Goal: Task Accomplishment & Management: Manage account settings

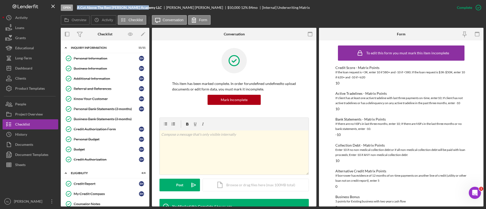
scroll to position [396, 0]
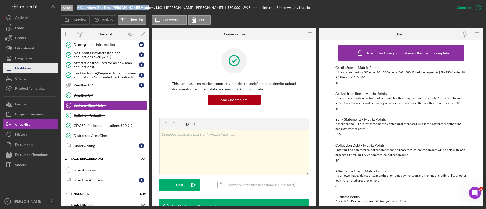
click at [31, 64] on div "Dashboard" at bounding box center [23, 68] width 17 height 11
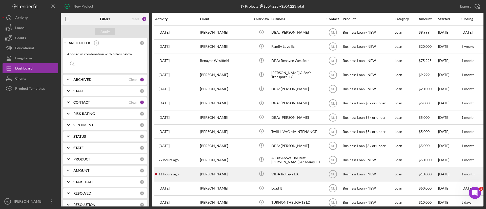
scroll to position [97, 0]
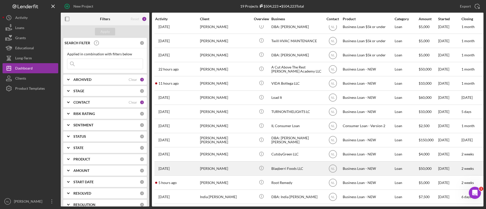
click at [227, 164] on div "[PERSON_NAME]" at bounding box center [225, 168] width 51 height 13
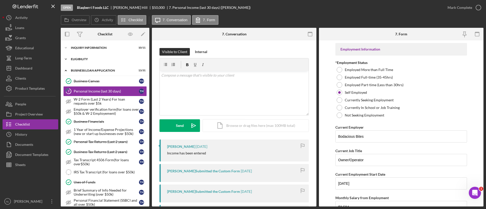
click at [77, 59] on div "ELIGIBILITY" at bounding box center [107, 59] width 72 height 3
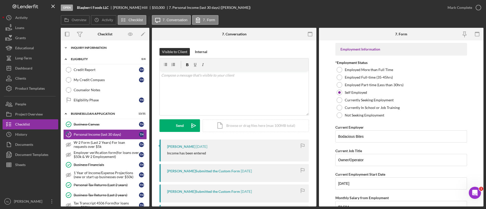
click at [81, 49] on div "Icon/Expander INQUIRY INFORMATION 10 / 11" at bounding box center [105, 48] width 89 height 10
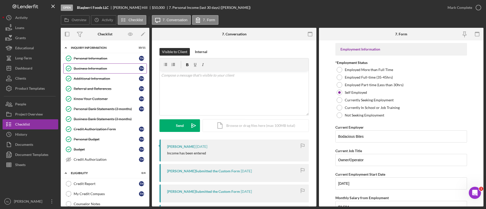
click at [97, 68] on div "Business Information" at bounding box center [106, 69] width 65 height 4
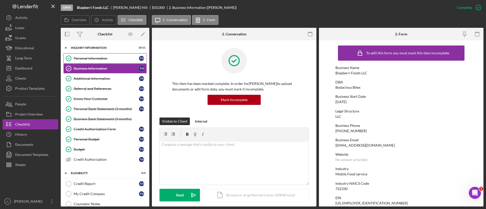
click at [95, 63] on link "Personal Information Personal Information T H" at bounding box center [105, 58] width 84 height 10
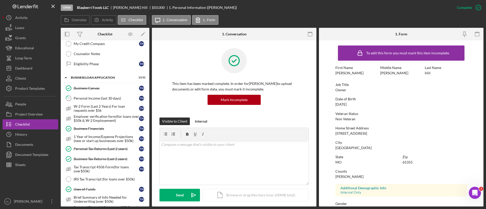
scroll to position [160, 0]
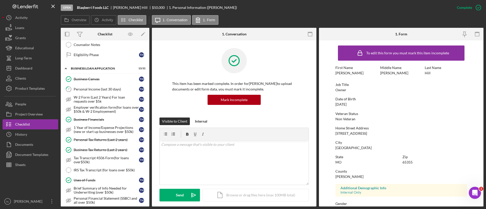
click at [97, 88] on div "Personal Income (last 30 days)" at bounding box center [106, 89] width 65 height 4
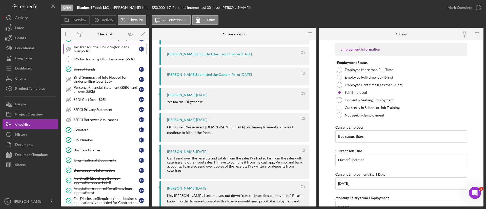
scroll to position [264, 0]
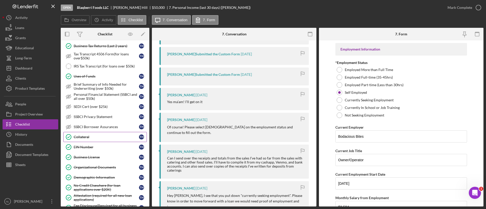
click at [106, 140] on link "Collateral Collateral T H" at bounding box center [105, 137] width 84 height 10
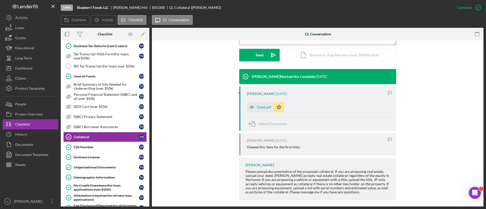
scroll to position [144, 0]
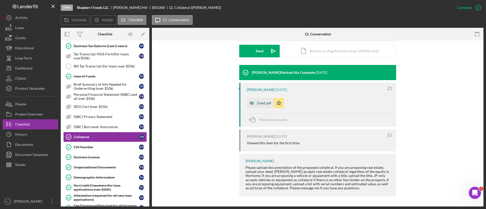
click at [261, 104] on div "Deed.pdf" at bounding box center [264, 103] width 14 height 4
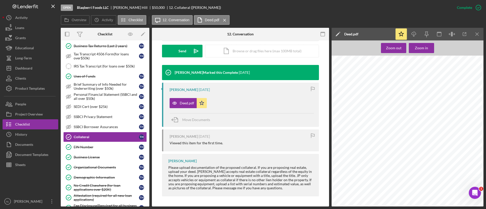
scroll to position [78, 0]
click at [411, 33] on icon "Icon/Download" at bounding box center [413, 34] width 11 height 11
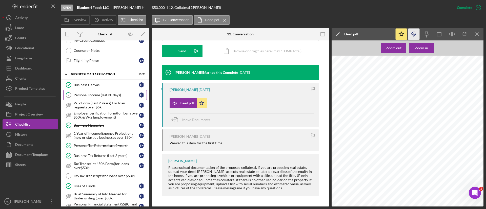
click at [97, 93] on div "Personal Income (last 30 days)" at bounding box center [106, 95] width 65 height 4
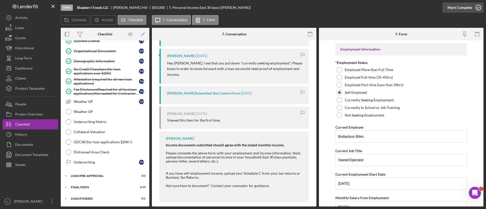
click at [450, 10] on div "Mark Complete" at bounding box center [460, 8] width 25 height 10
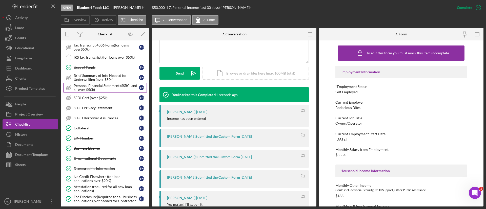
scroll to position [380, 0]
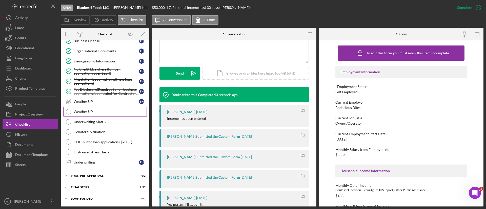
click at [94, 115] on link "Weather UP Weather UP" at bounding box center [105, 112] width 84 height 10
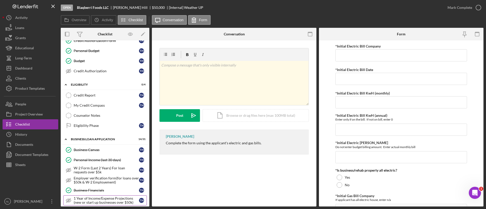
scroll to position [91, 0]
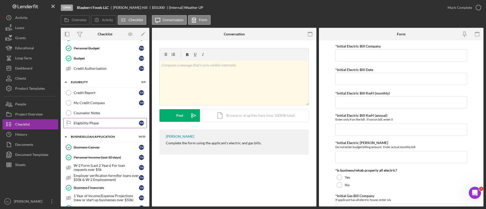
click at [101, 120] on link "Eligibility Phase Eligibility Phase T H" at bounding box center [105, 123] width 84 height 10
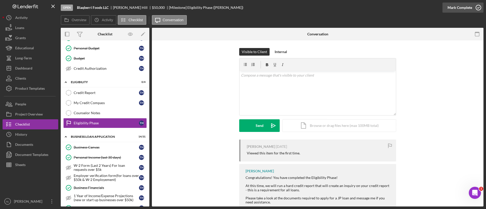
click at [450, 10] on div "Mark Complete" at bounding box center [460, 8] width 25 height 10
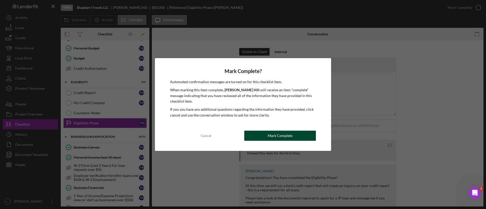
click at [270, 135] on div "Mark Complete" at bounding box center [280, 136] width 25 height 10
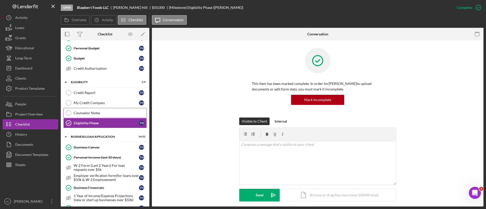
click at [107, 111] on div "Counselor Notes" at bounding box center [110, 113] width 73 height 4
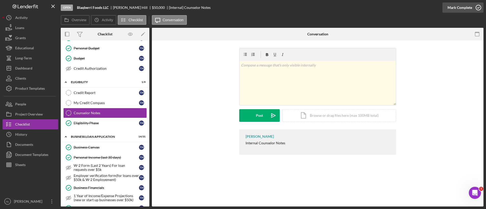
click at [444, 6] on button "Mark Complete" at bounding box center [463, 8] width 41 height 10
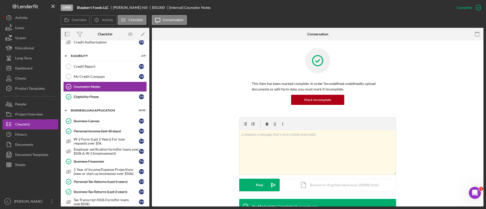
scroll to position [135, 0]
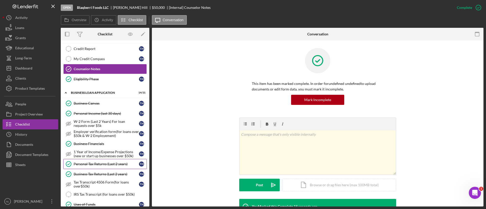
click at [97, 163] on div "Personal Tax Returns (Last 2 years)" at bounding box center [106, 164] width 65 height 4
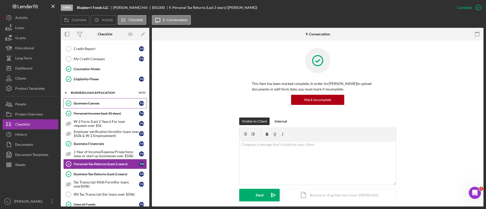
click at [92, 108] on link "Business Canvas Business Canvas T H" at bounding box center [105, 103] width 84 height 10
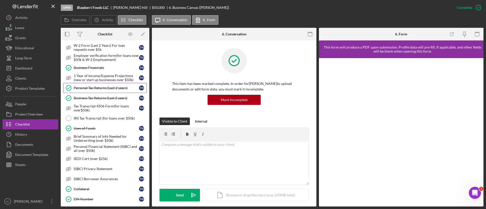
scroll to position [212, 0]
click at [90, 188] on div "Collateral" at bounding box center [106, 189] width 65 height 4
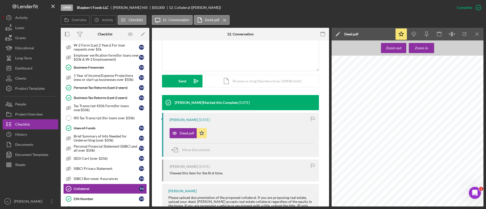
scroll to position [25, 0]
click at [412, 32] on icon "Icon/Download" at bounding box center [413, 34] width 11 height 11
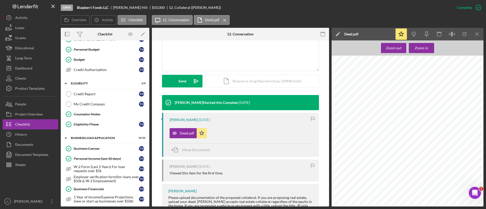
scroll to position [0, 0]
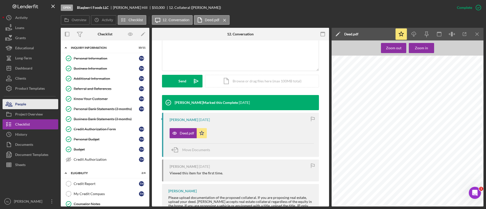
click at [40, 108] on button "People" at bounding box center [31, 104] width 56 height 10
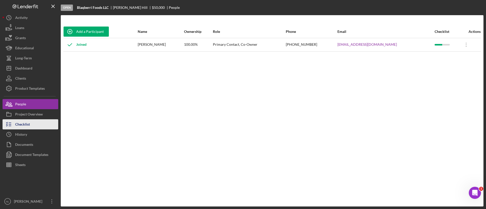
click at [42, 126] on button "Checklist" at bounding box center [31, 125] width 56 height 10
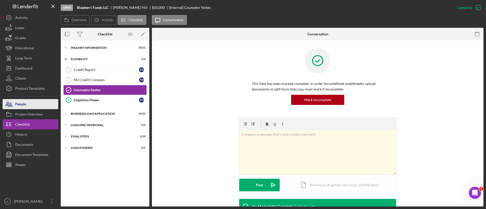
click at [37, 105] on button "People" at bounding box center [31, 104] width 56 height 10
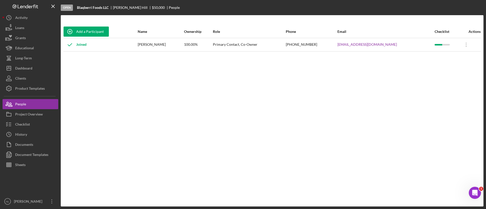
click at [197, 87] on div "Add a Participant Name Ownership Role Phone Email Checklist Actions Joined [PER…" at bounding box center [272, 110] width 423 height 171
click at [35, 121] on button "Checklist" at bounding box center [31, 125] width 56 height 10
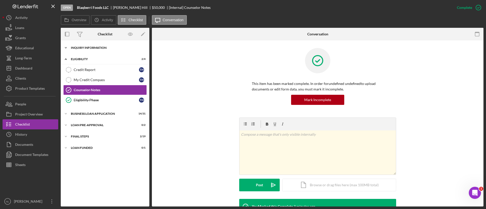
click at [91, 50] on div "Icon/Expander INQUIRY INFORMATION 10 / 11" at bounding box center [105, 48] width 89 height 10
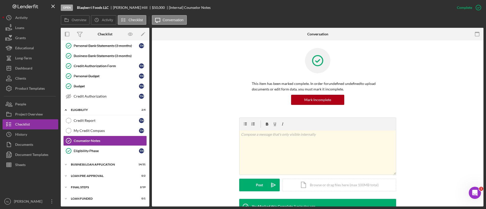
scroll to position [63, 0]
click at [117, 162] on div "Icon/Expander BUSINESS LOAN APPLICATION 14 / 31" at bounding box center [105, 165] width 89 height 10
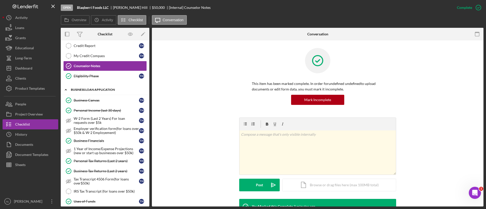
scroll to position [161, 0]
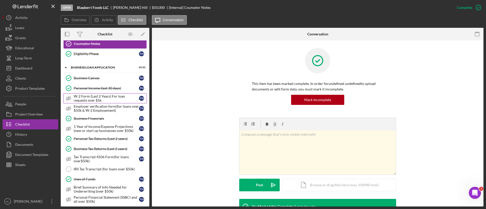
click at [97, 94] on link "W-2 Form (Last 2 Years) For loan requests over $5k W-2 Form (Last 2 Years) For …" at bounding box center [105, 98] width 84 height 10
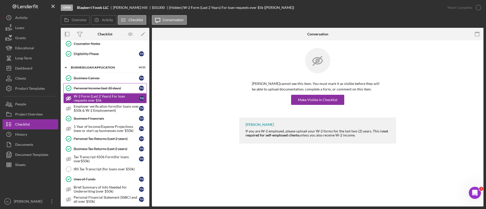
click at [100, 88] on div "Personal Income (last 30 days)" at bounding box center [106, 88] width 65 height 4
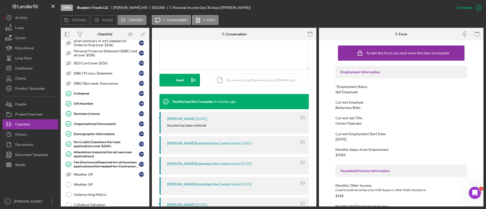
scroll to position [321, 0]
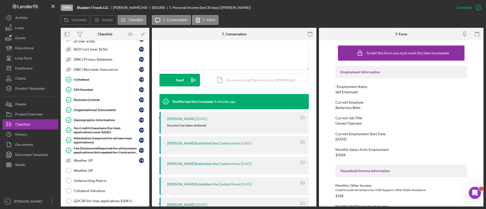
click at [91, 81] on div "Collateral" at bounding box center [106, 80] width 65 height 4
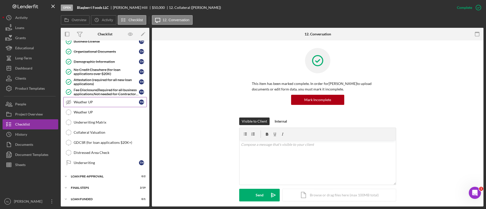
scroll to position [380, 0]
click at [244, 175] on div "v Color teal Color pink Remove color Add row above Add row below Add column bef…" at bounding box center [318, 163] width 156 height 44
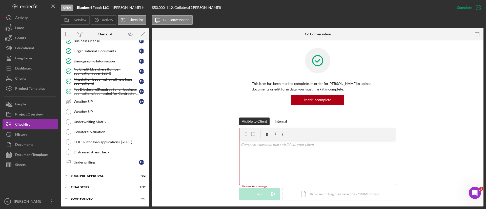
click at [228, 74] on div "This item has been marked complete. In order for [PERSON_NAME] to upload docume…" at bounding box center [318, 83] width 316 height 70
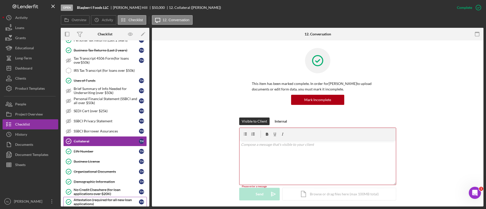
scroll to position [0, 0]
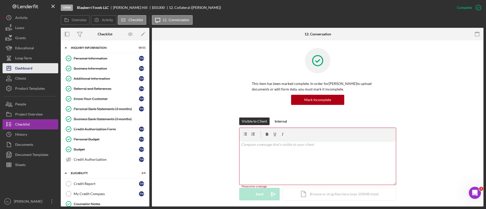
click at [37, 70] on button "Icon/Dashboard Dashboard" at bounding box center [31, 68] width 56 height 10
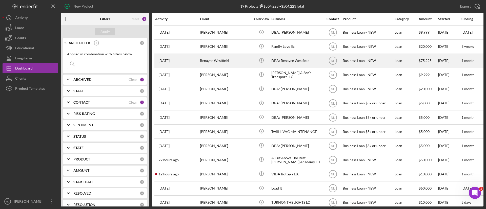
click at [216, 61] on div "Renayee Westfield" at bounding box center [225, 60] width 51 height 13
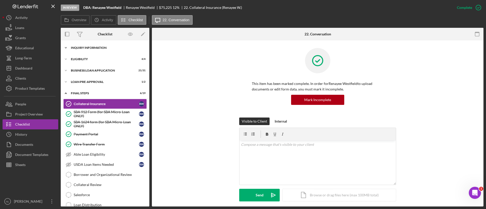
click at [87, 48] on div "INQUIRY INFORMATION" at bounding box center [107, 47] width 72 height 3
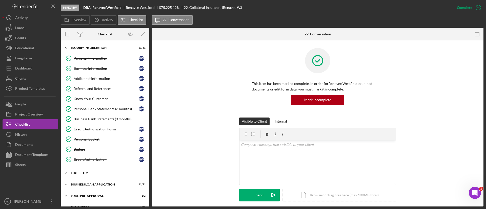
click at [102, 169] on div "Icon/Expander ELIGIBILITY 4 / 4" at bounding box center [105, 173] width 89 height 10
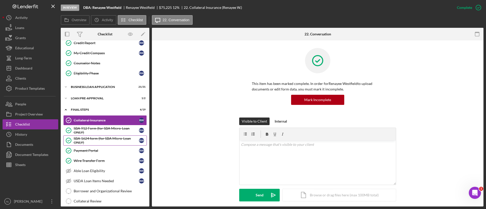
scroll to position [87, 0]
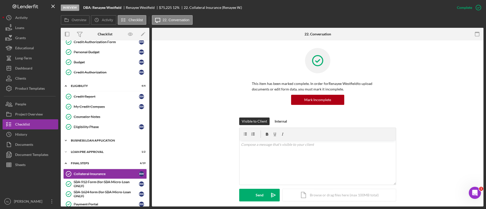
click at [87, 140] on div "BUSINESS LOAN APPLICATION" at bounding box center [107, 140] width 72 height 3
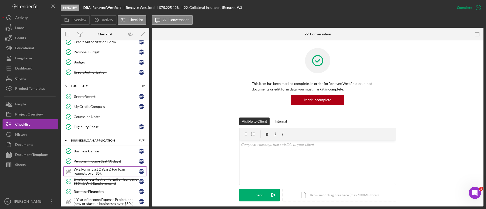
click at [87, 170] on div "W-2 Form (Last 2 Years) For loan requests over $5k" at bounding box center [106, 172] width 65 height 8
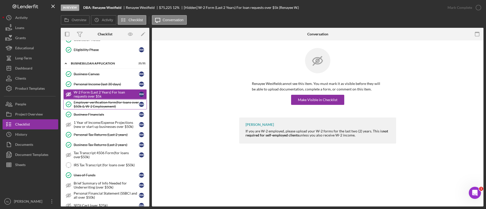
scroll to position [166, 0]
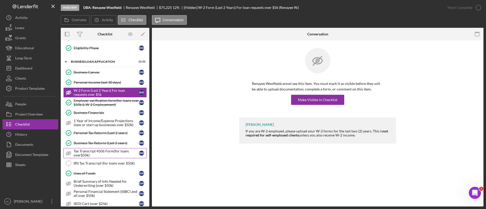
click at [100, 155] on div "Tax Transcript 4506 Form(for loans over$50k)" at bounding box center [106, 153] width 65 height 8
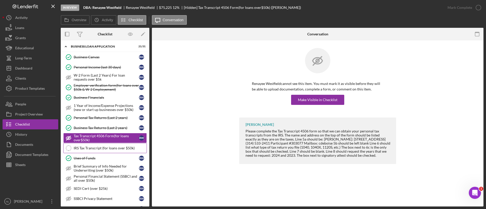
scroll to position [184, 0]
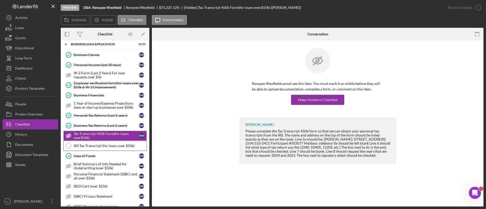
click at [115, 144] on div "IRS Tax Transcript (for loans over $50k)" at bounding box center [110, 146] width 73 height 4
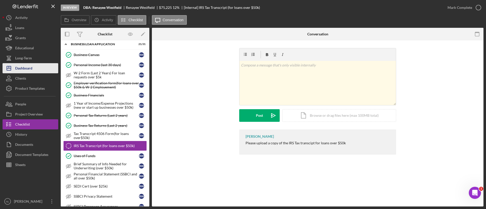
click at [38, 68] on button "Icon/Dashboard Dashboard" at bounding box center [31, 68] width 56 height 10
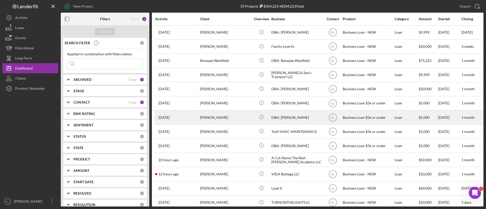
click at [229, 120] on div "[PERSON_NAME]" at bounding box center [225, 117] width 51 height 13
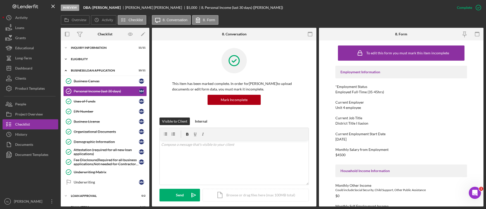
click at [91, 57] on div "Icon/Expander Eligibility 2 / 4" at bounding box center [105, 59] width 89 height 10
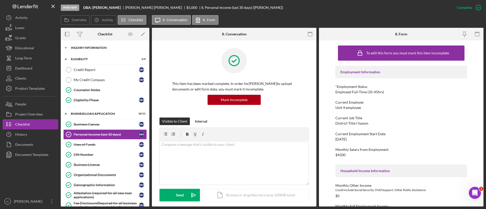
click at [88, 46] on div "Icon/Expander INQUIRY INFORMATION 11 / 11" at bounding box center [105, 48] width 89 height 10
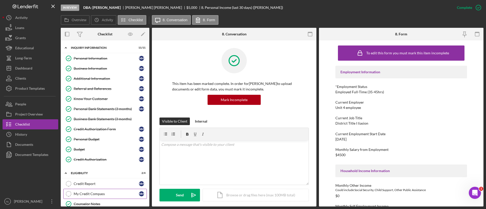
click at [92, 194] on div "My Credit Compass" at bounding box center [106, 194] width 65 height 4
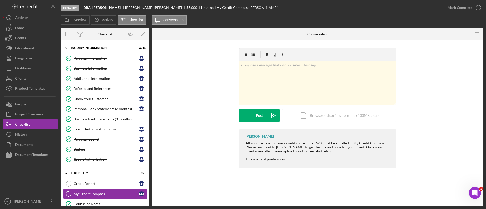
scroll to position [177, 0]
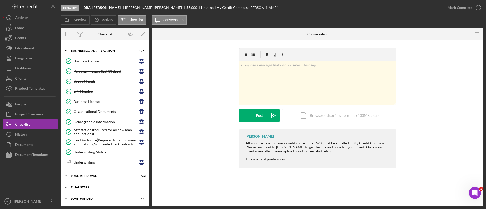
click at [90, 187] on div "Final Steps" at bounding box center [107, 187] width 72 height 3
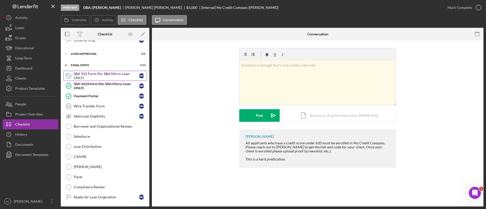
click at [88, 74] on div "SBA 912 Form (for SBA Micro-Loan ONLY)" at bounding box center [106, 76] width 65 height 8
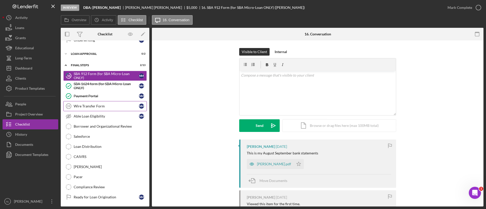
click at [112, 102] on link "Wire Transfer Form 19 Wire Transfer Form N M" at bounding box center [105, 106] width 84 height 10
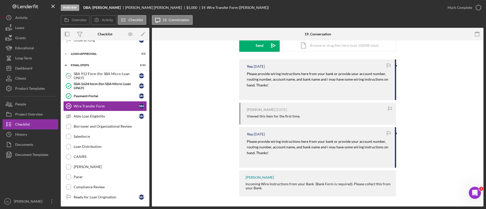
scroll to position [8, 0]
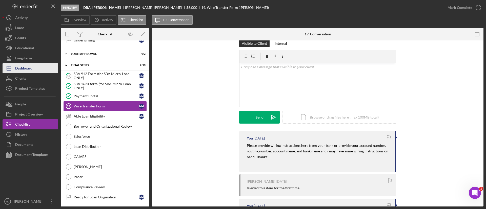
click at [44, 69] on button "Icon/Dashboard Dashboard" at bounding box center [31, 68] width 56 height 10
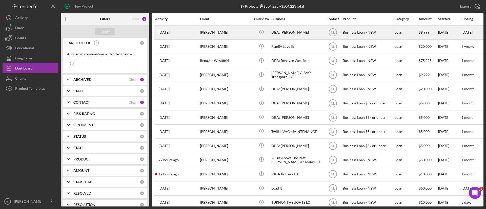
click at [200, 31] on div "[PERSON_NAME]" at bounding box center [225, 32] width 51 height 13
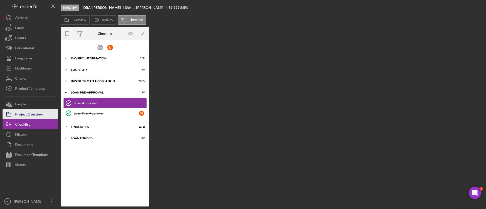
click at [48, 111] on button "Project Overview" at bounding box center [31, 114] width 56 height 10
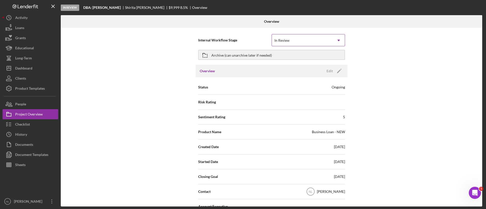
click at [284, 38] on div "In Review" at bounding box center [302, 41] width 61 height 12
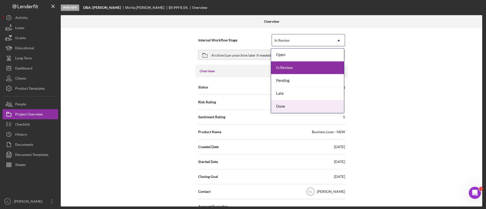
click at [279, 106] on div "Done" at bounding box center [307, 106] width 73 height 13
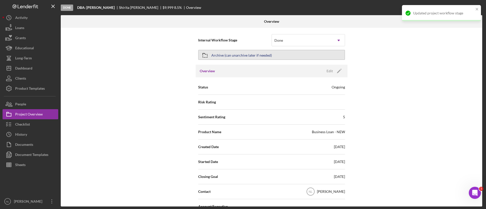
click at [225, 53] on div "Archive (can unarchive later if needed)" at bounding box center [241, 54] width 61 height 9
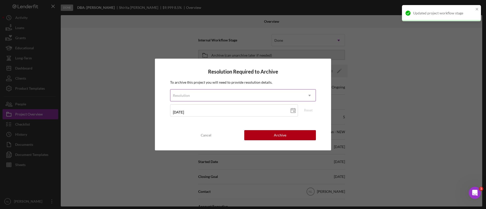
click at [223, 93] on div "Resolution" at bounding box center [236, 96] width 133 height 12
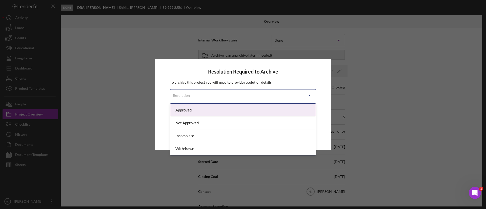
click at [202, 114] on div "Approved" at bounding box center [242, 110] width 145 height 13
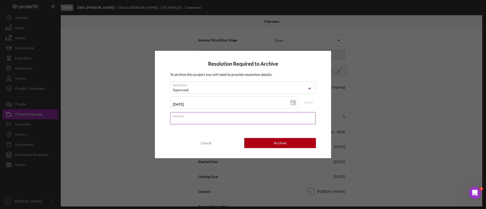
click at [228, 120] on input "Amount" at bounding box center [243, 118] width 146 height 12
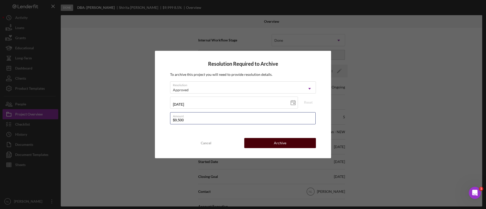
type input "$9,500"
click at [276, 145] on div "Archive" at bounding box center [280, 143] width 12 height 10
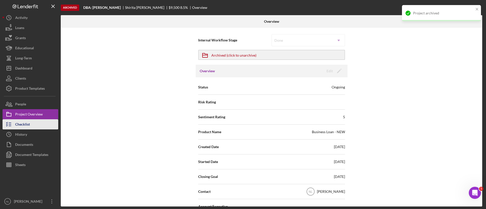
click at [44, 129] on button "Checklist" at bounding box center [31, 125] width 56 height 10
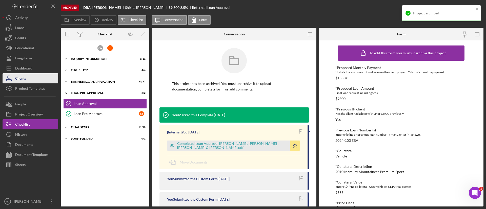
click at [44, 74] on button "Clients" at bounding box center [31, 78] width 56 height 10
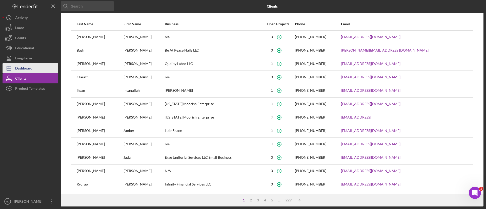
click at [43, 69] on button "Icon/Dashboard Dashboard" at bounding box center [31, 68] width 56 height 10
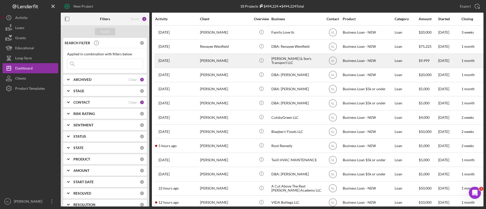
scroll to position [6, 0]
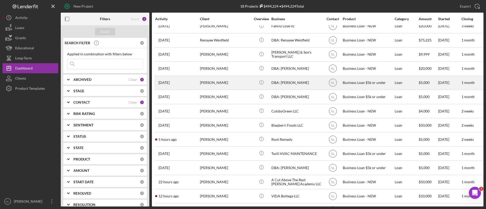
click at [224, 85] on div "[PERSON_NAME]" at bounding box center [225, 82] width 51 height 13
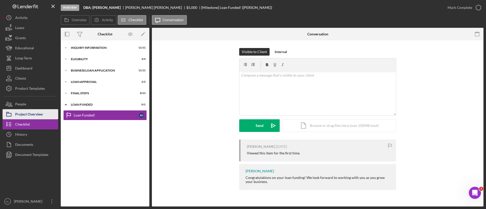
click at [25, 117] on div "Project Overview" at bounding box center [29, 114] width 28 height 11
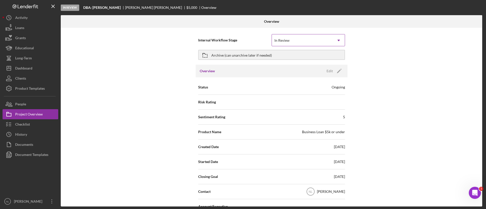
click at [286, 37] on div "In Review" at bounding box center [302, 41] width 61 height 12
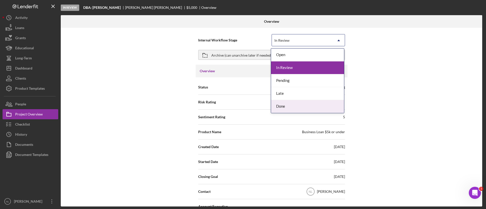
click at [281, 105] on div "Done" at bounding box center [307, 106] width 73 height 13
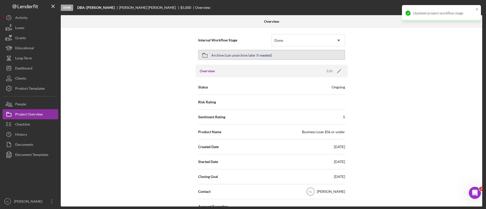
click at [252, 52] on div "Archive (can unarchive later if needed)" at bounding box center [241, 54] width 61 height 9
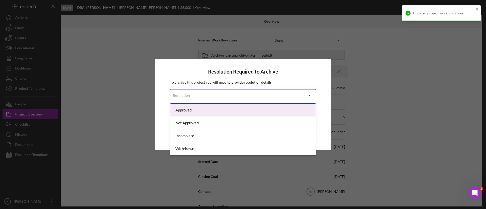
click at [196, 100] on div "Resolution" at bounding box center [236, 96] width 133 height 12
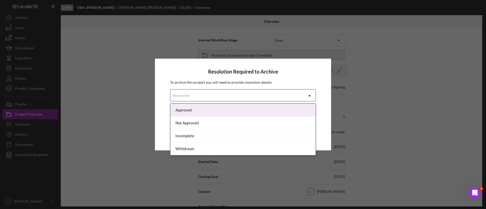
click at [200, 109] on div "Approved" at bounding box center [242, 110] width 145 height 13
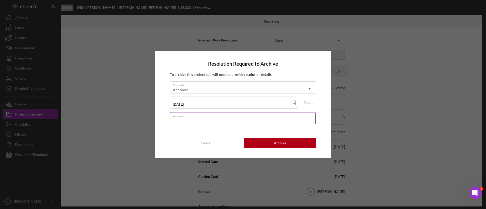
click at [209, 118] on input "Amount" at bounding box center [243, 118] width 146 height 12
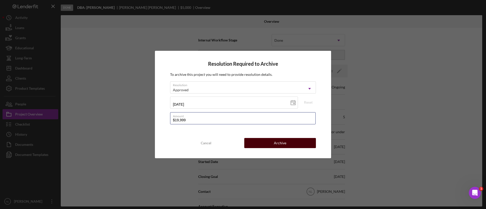
type input "$19,999"
click at [299, 140] on button "Archive" at bounding box center [280, 143] width 72 height 10
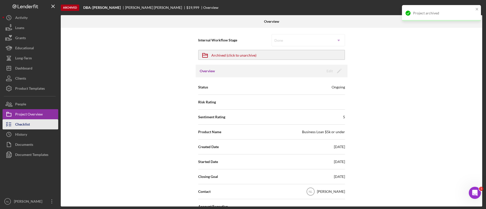
click at [31, 128] on button "Checklist" at bounding box center [31, 125] width 56 height 10
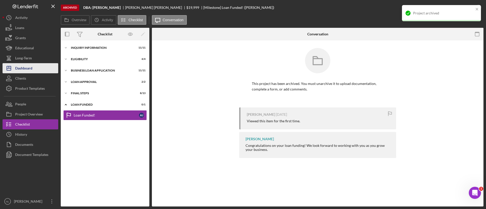
click at [29, 68] on div "Dashboard" at bounding box center [23, 68] width 17 height 11
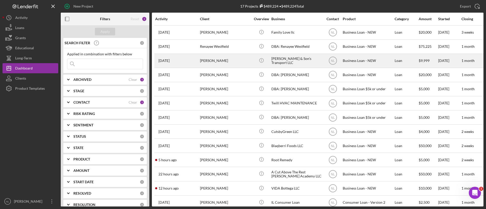
click at [218, 57] on div "[PERSON_NAME]" at bounding box center [225, 60] width 51 height 13
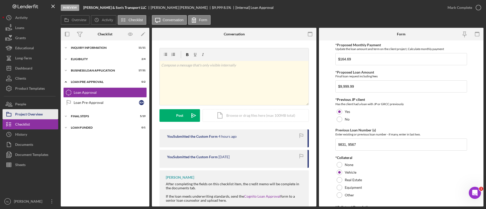
click at [34, 113] on div "Project Overview" at bounding box center [29, 114] width 28 height 11
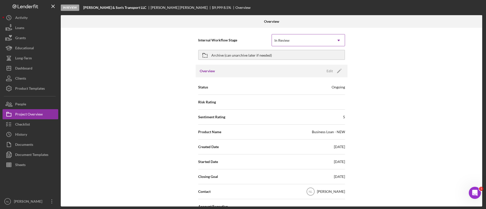
click at [283, 45] on div "In Review" at bounding box center [302, 41] width 61 height 12
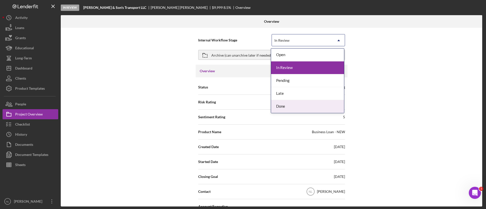
click at [279, 109] on div "Done" at bounding box center [307, 106] width 73 height 13
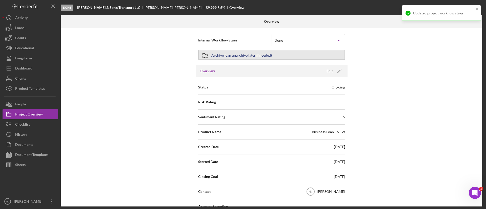
click at [206, 53] on icon "button" at bounding box center [205, 55] width 13 height 13
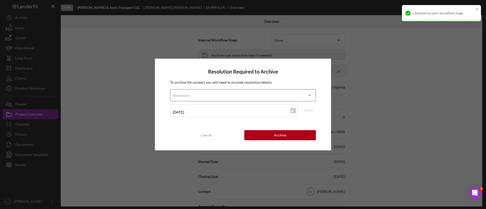
click at [204, 97] on div "Resolution" at bounding box center [236, 96] width 133 height 12
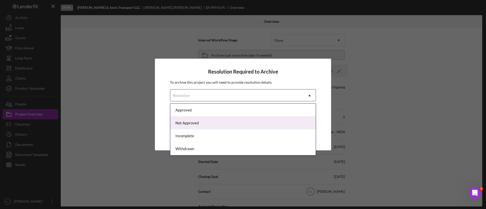
click at [201, 126] on div "Not Approved" at bounding box center [242, 123] width 145 height 13
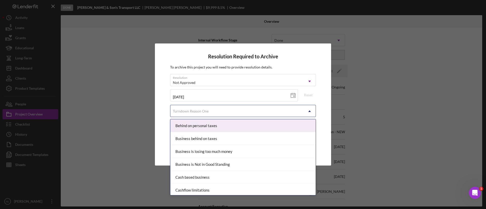
click at [232, 111] on div "Turndown Reason One" at bounding box center [236, 112] width 133 height 12
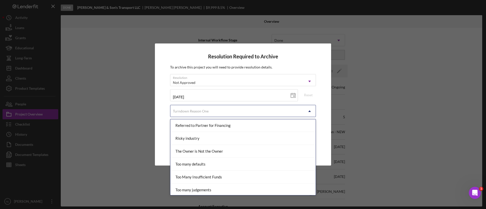
scroll to position [583, 0]
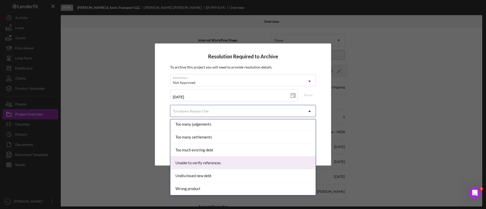
click at [213, 160] on div "Unable to verify references" at bounding box center [242, 163] width 145 height 13
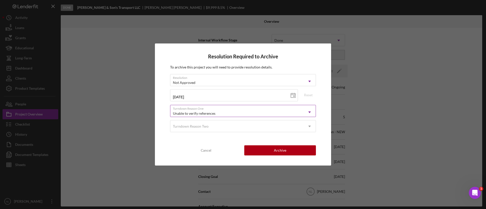
click at [260, 111] on div "Unable to verify references" at bounding box center [236, 114] width 133 height 12
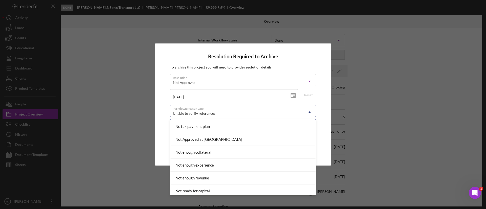
scroll to position [385, 0]
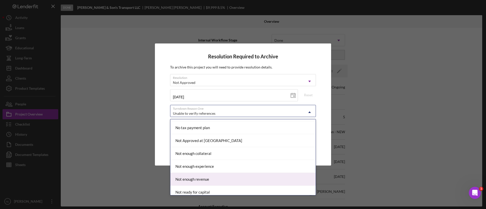
click at [212, 183] on div "Not enough revenue" at bounding box center [242, 179] width 145 height 13
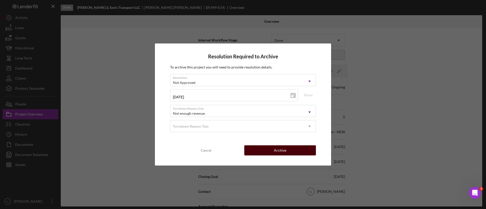
click at [270, 150] on button "Archive" at bounding box center [280, 151] width 72 height 10
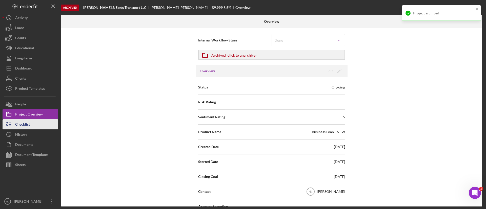
click at [25, 127] on div "Checklist" at bounding box center [22, 125] width 15 height 11
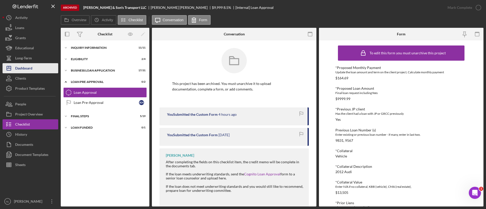
click at [34, 70] on button "Icon/Dashboard Dashboard" at bounding box center [31, 68] width 56 height 10
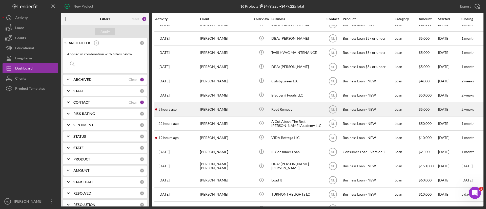
scroll to position [42, 0]
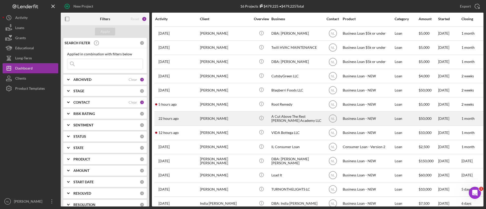
click at [220, 121] on div "[PERSON_NAME]" at bounding box center [225, 118] width 51 height 13
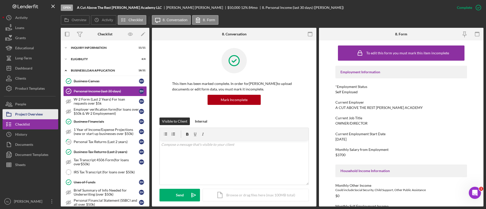
click at [31, 115] on div "Project Overview" at bounding box center [29, 114] width 28 height 11
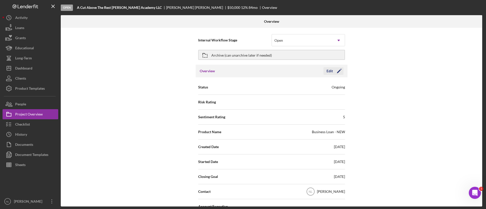
click at [335, 70] on icon "Icon/Edit" at bounding box center [339, 71] width 13 height 13
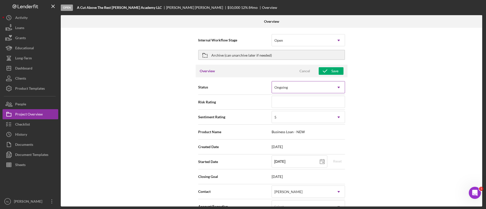
click at [296, 84] on div "Ongoing" at bounding box center [302, 88] width 61 height 12
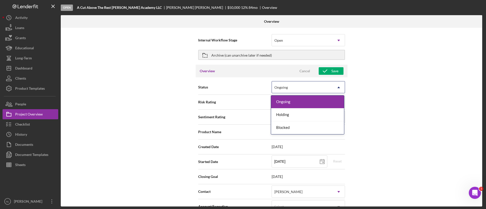
click at [290, 87] on div "Ongoing" at bounding box center [302, 88] width 61 height 12
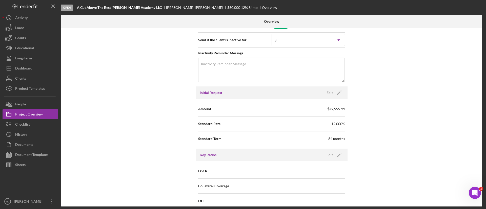
scroll to position [246, 0]
click at [336, 98] on icon "Icon/Edit" at bounding box center [339, 94] width 13 height 13
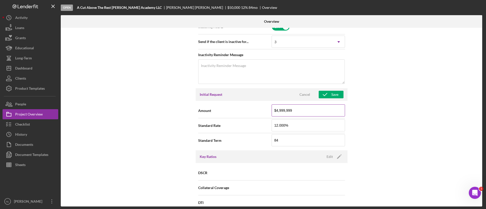
click at [307, 113] on input "$4,999,999" at bounding box center [308, 111] width 73 height 12
click at [315, 112] on input "$99,999" at bounding box center [308, 111] width 73 height 12
type input "$9,999"
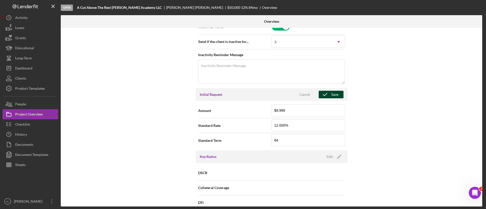
click at [323, 95] on polyline "button" at bounding box center [325, 94] width 4 height 3
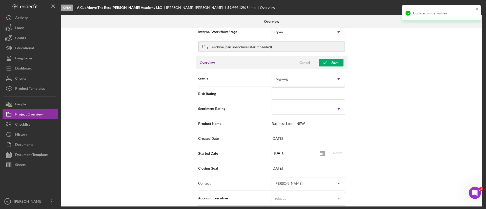
scroll to position [0, 0]
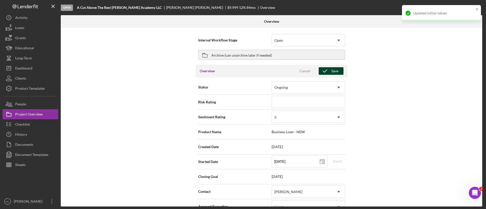
click at [332, 70] on div "Save" at bounding box center [334, 71] width 7 height 8
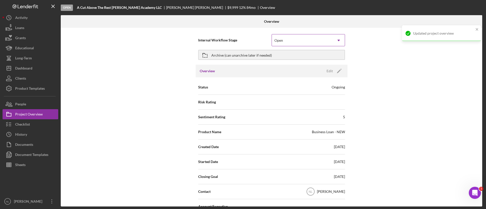
click at [279, 39] on div "Open" at bounding box center [278, 40] width 9 height 4
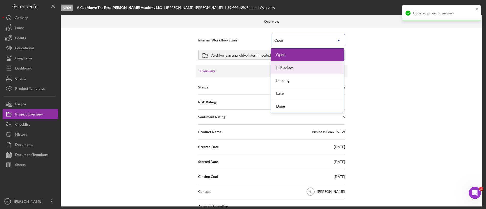
click at [286, 71] on div "In Review" at bounding box center [307, 68] width 73 height 13
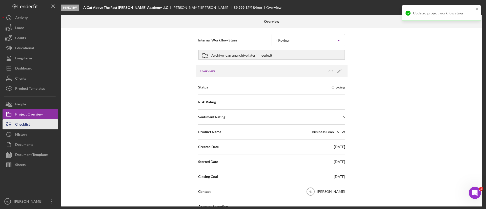
click at [42, 128] on button "Checklist" at bounding box center [31, 125] width 56 height 10
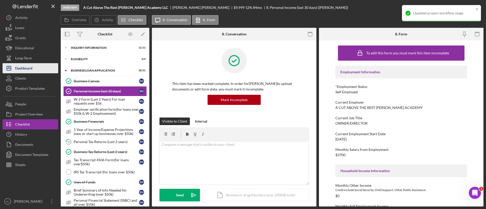
click at [41, 67] on button "Icon/Dashboard Dashboard" at bounding box center [31, 68] width 56 height 10
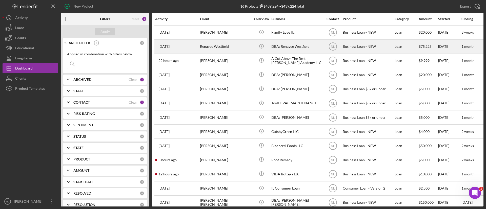
click at [233, 53] on div "Renayee Westfield" at bounding box center [225, 46] width 51 height 13
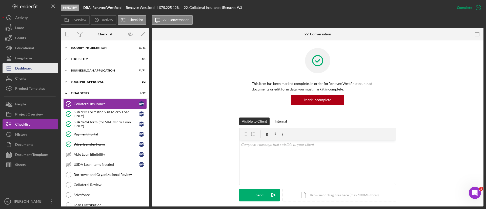
click at [29, 70] on div "Dashboard" at bounding box center [23, 68] width 17 height 11
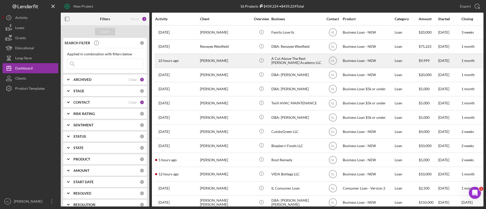
click at [218, 62] on div "[PERSON_NAME]" at bounding box center [225, 60] width 51 height 13
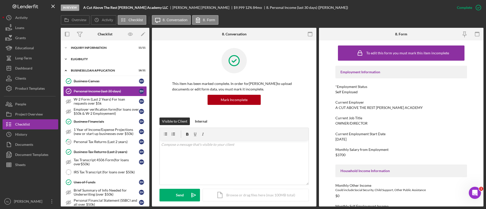
click at [77, 60] on div "ELIGIBILITY" at bounding box center [107, 59] width 72 height 3
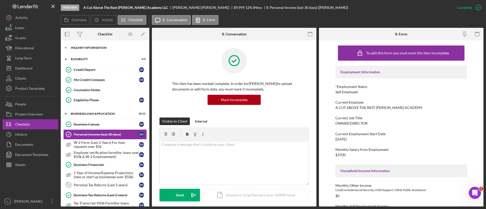
click at [76, 50] on div "Icon/Expander INQUIRY INFORMATION 11 / 11" at bounding box center [105, 48] width 89 height 10
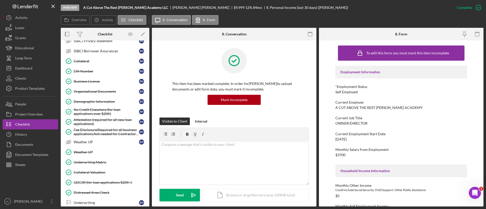
scroll to position [380, 0]
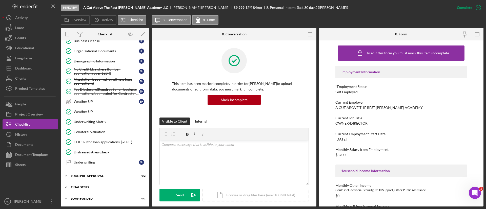
click at [100, 186] on div "Icon/Expander FINAL STEPS 5 / 19" at bounding box center [105, 188] width 89 height 10
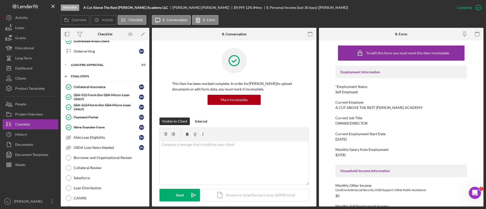
scroll to position [491, 0]
click at [99, 127] on div "Wire Transfer Form" at bounding box center [106, 127] width 65 height 4
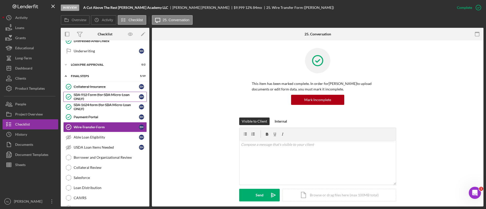
click at [106, 99] on div "SBA 912 Form (for SBA Micro-Loan ONLY)" at bounding box center [106, 97] width 65 height 8
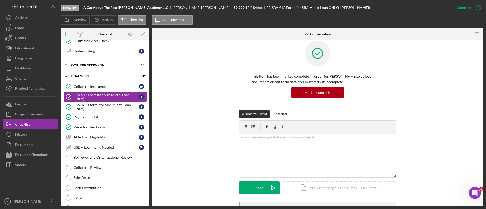
scroll to position [1, 0]
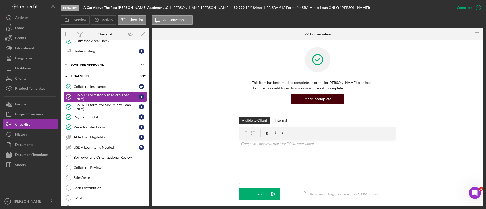
click at [313, 100] on div "Mark Incomplete" at bounding box center [317, 99] width 27 height 10
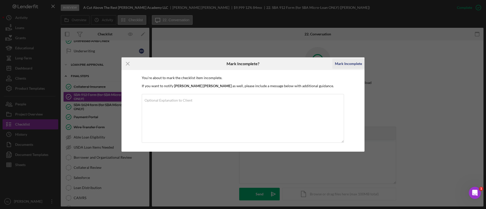
click at [343, 66] on div "Mark Incomplete" at bounding box center [348, 64] width 27 height 10
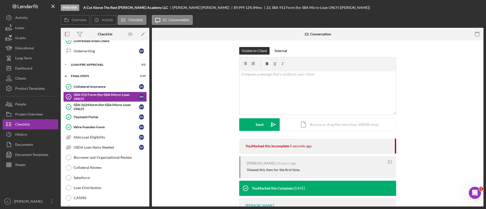
scroll to position [0, 0]
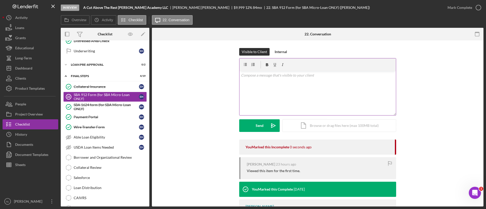
click at [276, 80] on div "v Color teal Color pink Remove color Add row above Add row below Add column bef…" at bounding box center [318, 93] width 156 height 44
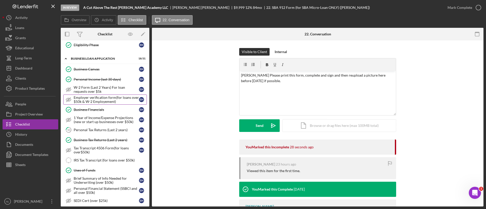
click at [124, 101] on div "Employer verification form(for loans over $50k & W-2 Employement)" at bounding box center [106, 100] width 65 height 8
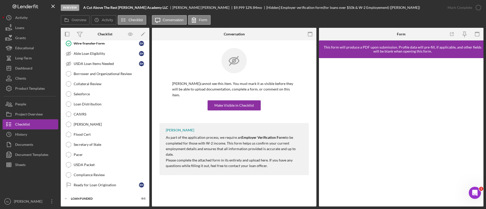
scroll to position [506, 0]
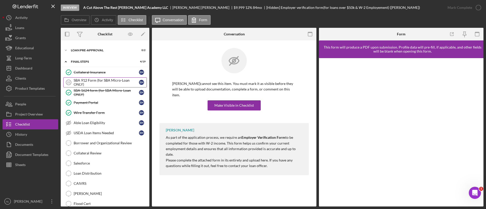
click at [100, 80] on div "SBA 912 Form (for SBA Micro-Loan ONLY)" at bounding box center [106, 82] width 65 height 8
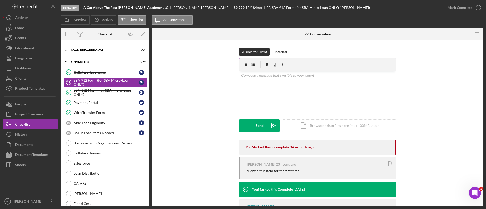
click at [286, 109] on div "v Color teal Color pink Remove color Add row above Add row below Add column bef…" at bounding box center [318, 93] width 156 height 44
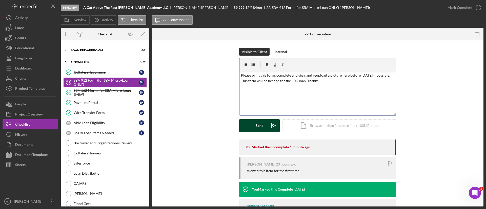
click at [262, 124] on div "Send" at bounding box center [260, 126] width 8 height 13
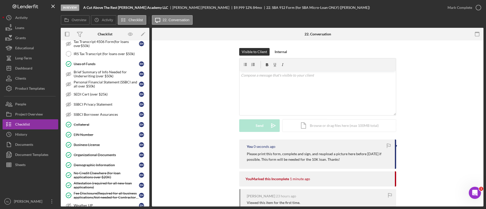
scroll to position [265, 0]
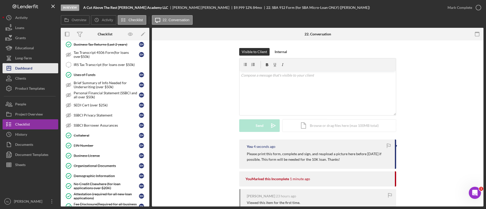
click at [37, 66] on button "Icon/Dashboard Dashboard" at bounding box center [31, 68] width 56 height 10
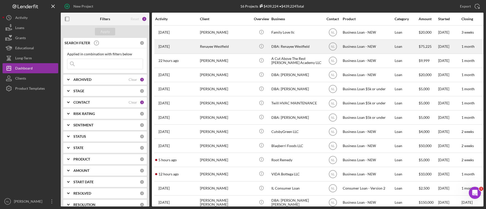
click at [236, 47] on div "Renayee Westfield" at bounding box center [225, 46] width 51 height 13
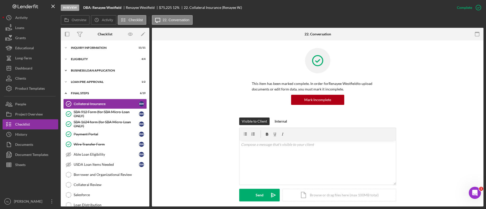
click at [100, 67] on div "Icon/Expander BUSINESS LOAN APPLICATION 21 / 31" at bounding box center [105, 71] width 89 height 10
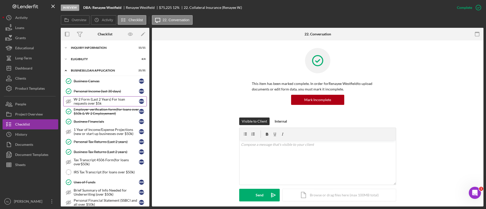
click at [102, 106] on link "W-2 Form (Last 2 Years) For loan requests over $5k W-2 Form (Last 2 Years) For …" at bounding box center [105, 101] width 84 height 10
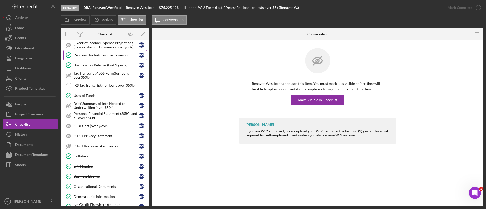
scroll to position [92, 0]
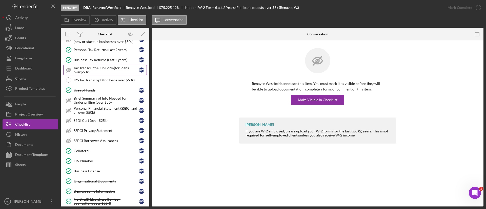
click at [98, 68] on div "Tax Transcript 4506 Form(for loans over$50k)" at bounding box center [106, 70] width 65 height 8
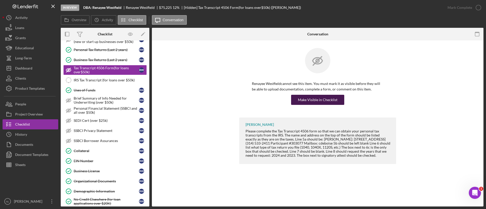
click at [298, 97] on button "Make Visible in Checklist" at bounding box center [317, 100] width 53 height 10
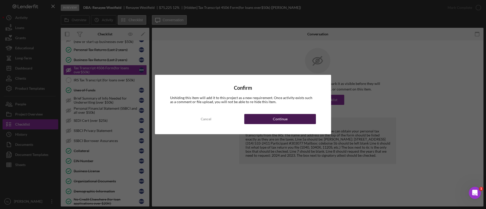
click at [306, 122] on button "Continue" at bounding box center [280, 119] width 72 height 10
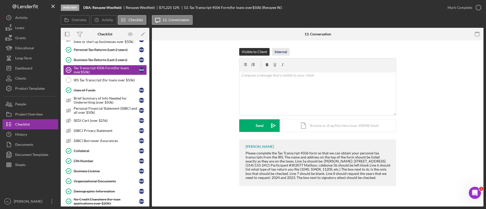
click at [276, 53] on div "Internal" at bounding box center [281, 52] width 12 height 8
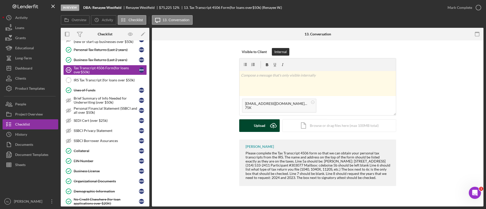
click at [260, 120] on div "Upload" at bounding box center [259, 126] width 11 height 13
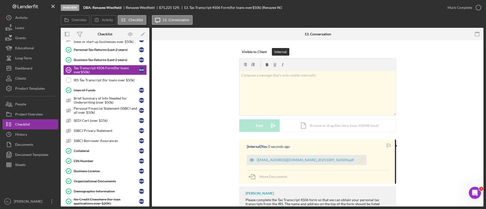
click at [356, 163] on icon "Icon/Star" at bounding box center [361, 160] width 10 height 10
click at [464, 3] on div "Mark Complete" at bounding box center [460, 8] width 25 height 10
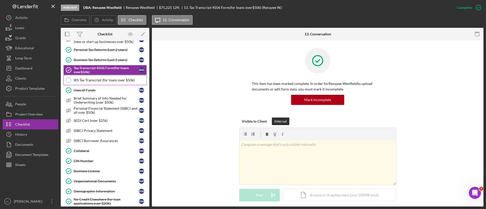
click at [113, 82] on div "IRS Tax Transcript (for loans over $50k)" at bounding box center [110, 80] width 73 height 4
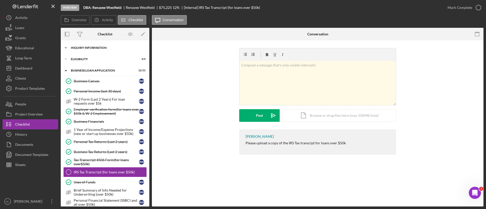
click at [94, 45] on div "Icon/Expander INQUIRY INFORMATION 11 / 11" at bounding box center [105, 48] width 89 height 10
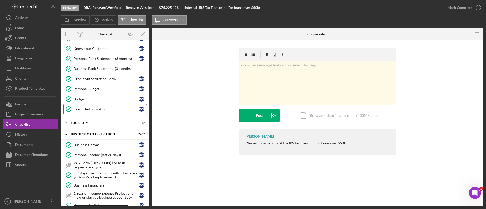
scroll to position [51, 0]
click at [87, 130] on div "Icon/Expander BUSINESS LOAN APPLICATION 22 / 31" at bounding box center [105, 134] width 89 height 10
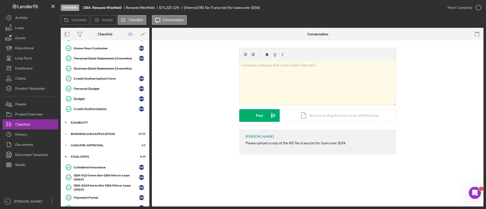
click at [86, 126] on div "Icon/Expander ELIGIBILITY 4 / 4" at bounding box center [105, 123] width 89 height 10
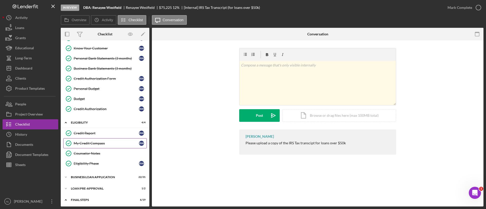
click at [90, 142] on div "My Credit Compass" at bounding box center [106, 144] width 65 height 4
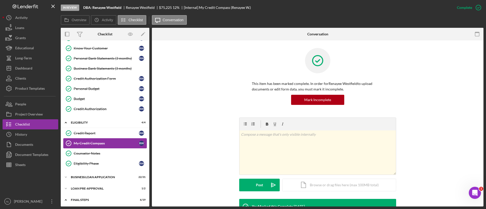
scroll to position [58, 0]
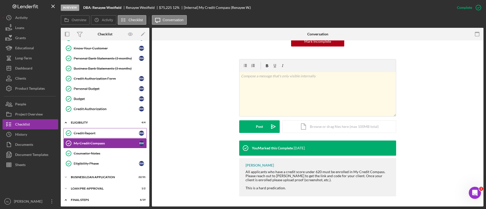
click at [108, 132] on div "Credit Report" at bounding box center [106, 133] width 65 height 4
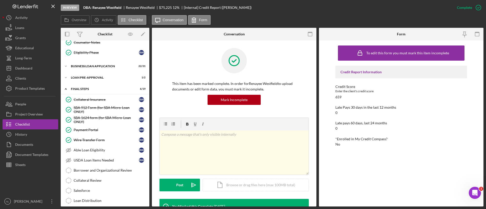
scroll to position [160, 0]
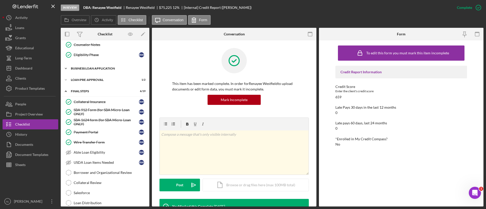
click at [119, 68] on div "BUSINESS LOAN APPLICATION" at bounding box center [107, 68] width 72 height 3
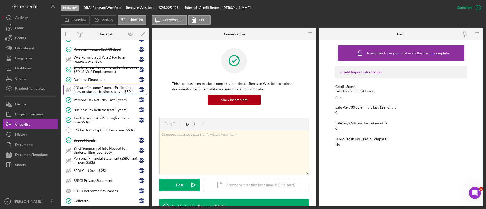
scroll to position [201, 0]
click at [112, 133] on link "IRS Tax Transcript (for loans over $50k) IRS Tax Transcript (for loans over $50…" at bounding box center [105, 129] width 84 height 10
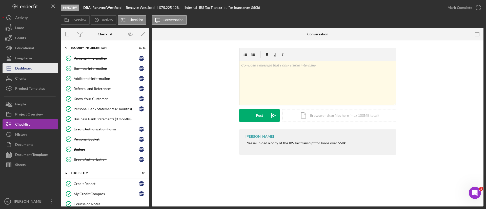
click at [47, 67] on button "Icon/Dashboard Dashboard" at bounding box center [31, 68] width 56 height 10
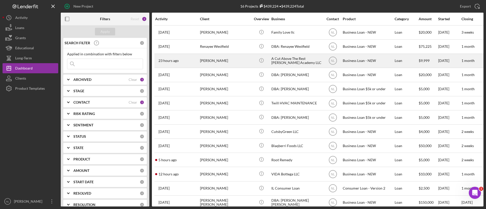
click at [225, 58] on div "[PERSON_NAME]" at bounding box center [225, 60] width 51 height 13
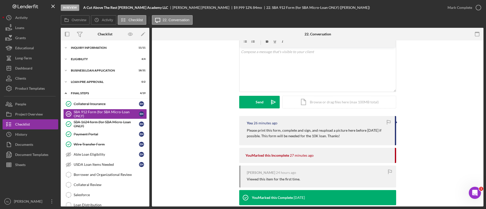
scroll to position [70, 0]
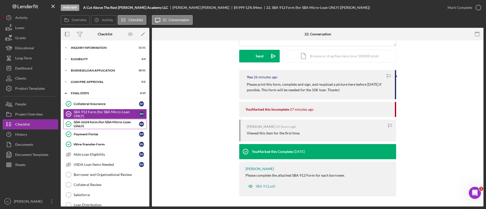
click at [97, 124] on div "SBA 1624 form (for SBA Micro-Loan ONLY)" at bounding box center [106, 124] width 65 height 8
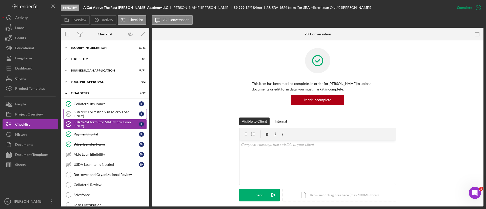
click at [95, 118] on div "SBA 912 Form (for SBA Micro-Loan ONLY)" at bounding box center [106, 114] width 65 height 8
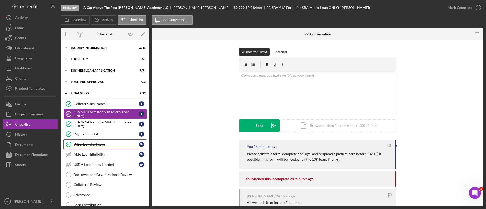
click at [97, 143] on div "Wire Transfer Form" at bounding box center [106, 145] width 65 height 4
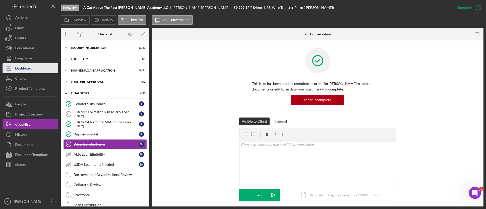
drag, startPoint x: 97, startPoint y: 142, endPoint x: 27, endPoint y: 64, distance: 105.2
click at [27, 64] on div "In Review A Cut Above The Rest [PERSON_NAME] Academy LLC [PERSON_NAME] $9,999 $…" at bounding box center [243, 103] width 481 height 207
click at [33, 66] on button "Icon/Dashboard Dashboard" at bounding box center [31, 68] width 56 height 10
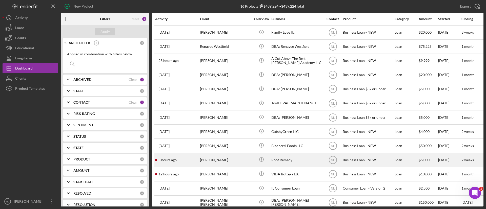
click at [202, 164] on div "[PERSON_NAME]" at bounding box center [225, 159] width 51 height 13
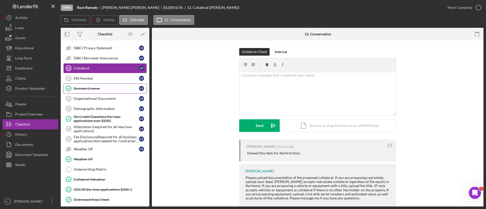
scroll to position [178, 0]
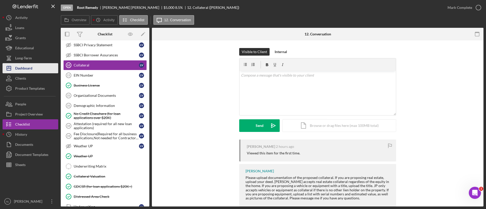
click at [41, 71] on button "Icon/Dashboard Dashboard" at bounding box center [31, 68] width 56 height 10
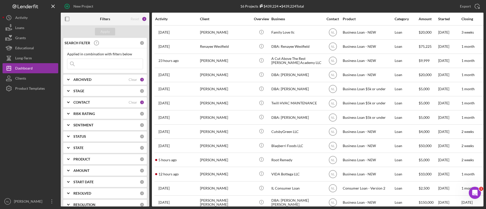
scroll to position [54, 0]
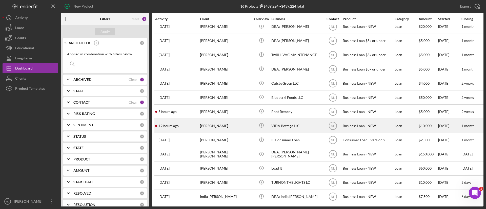
click at [205, 123] on div "[PERSON_NAME]" at bounding box center [225, 125] width 51 height 13
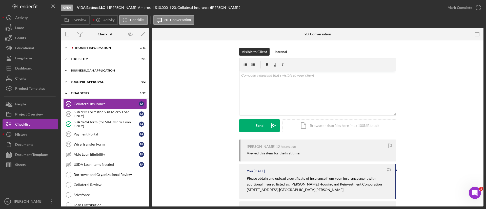
click at [115, 69] on div "BUSINESS LOAN APPLICATION" at bounding box center [107, 70] width 72 height 3
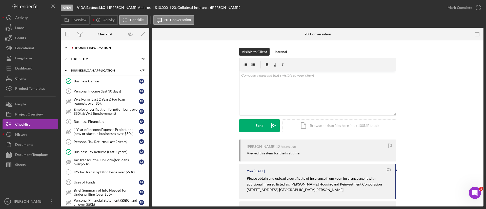
click at [94, 43] on div "Icon/Expander INQUIRY INFORMATION 2 / 11" at bounding box center [105, 48] width 89 height 10
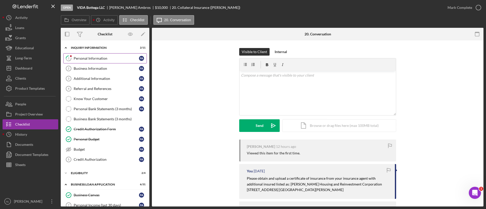
click at [93, 54] on link "1 Personal Information F A" at bounding box center [105, 58] width 84 height 10
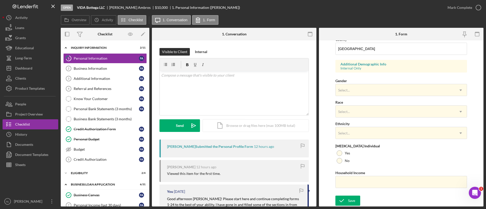
scroll to position [72, 0]
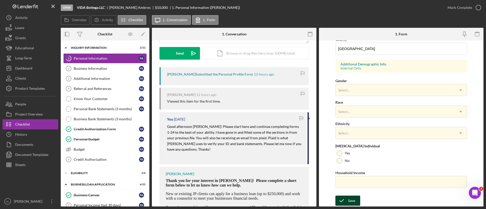
click at [353, 204] on div "Save" at bounding box center [351, 201] width 7 height 10
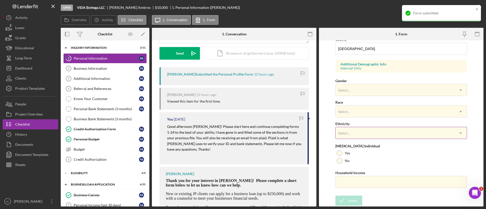
scroll to position [0, 0]
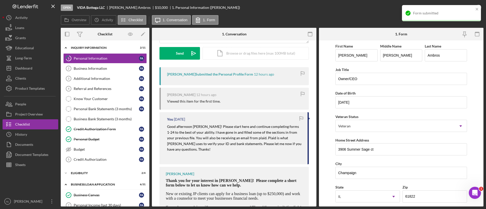
click at [474, 9] on div "Form submitted" at bounding box center [439, 13] width 71 height 8
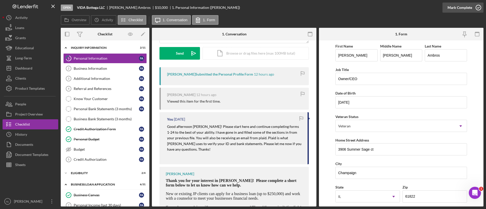
click at [467, 11] on div "Mark Complete" at bounding box center [460, 8] width 25 height 10
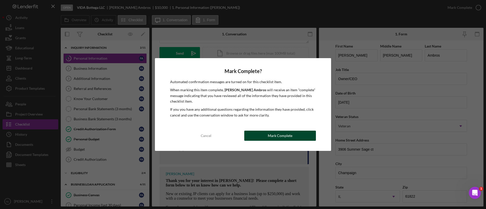
click at [262, 134] on button "Mark Complete" at bounding box center [280, 136] width 72 height 10
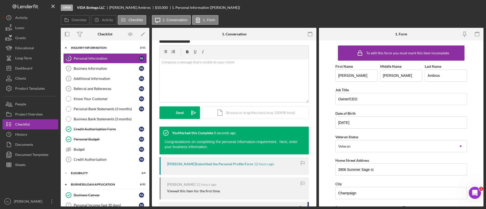
scroll to position [142, 0]
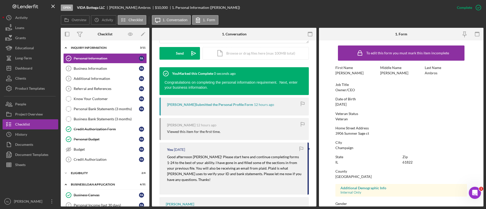
click at [194, 156] on mark "Good afternoon [PERSON_NAME]! Please start here and continue completing forms 1…" at bounding box center [234, 168] width 135 height 27
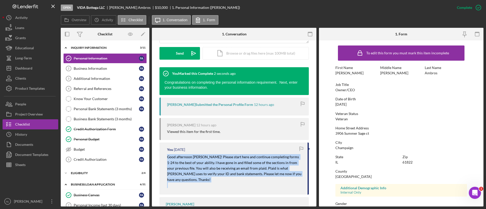
copy mark "Good afternoon [PERSON_NAME]! Please start here and continue completing forms 1…"
click at [118, 73] on link "Business Information 2 Business Information F A" at bounding box center [105, 69] width 84 height 10
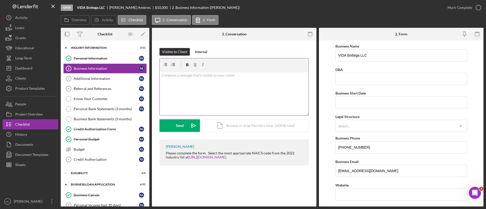
click at [167, 94] on div "v Color teal Color pink Remove color Add row above Add row below Add column bef…" at bounding box center [234, 93] width 149 height 44
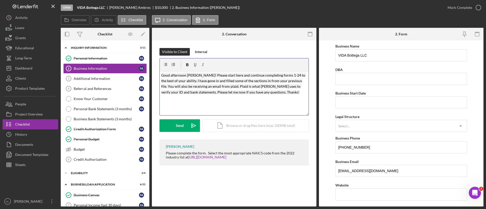
click at [281, 76] on mark "Good afternoon [PERSON_NAME]! Please start here and continue completing forms 1…" at bounding box center [233, 83] width 145 height 21
click at [185, 130] on button "Send Icon/icon-invite-send" at bounding box center [180, 126] width 41 height 13
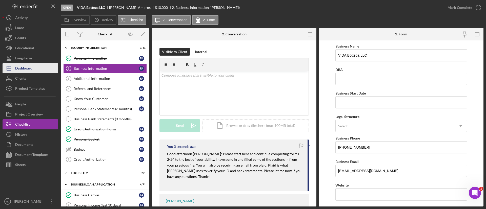
click at [52, 68] on button "Icon/Dashboard Dashboard" at bounding box center [31, 68] width 56 height 10
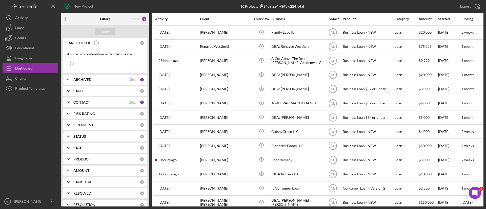
click at [92, 79] on div "ARCHIVED" at bounding box center [100, 80] width 55 height 4
click at [82, 100] on div "CONTACT Clear 1" at bounding box center [108, 102] width 71 height 10
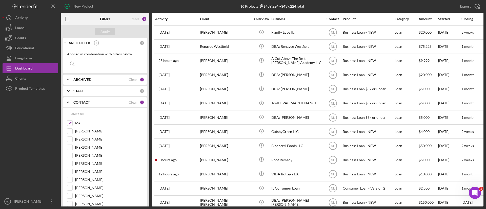
click at [82, 91] on b "STAGE" at bounding box center [78, 91] width 11 height 4
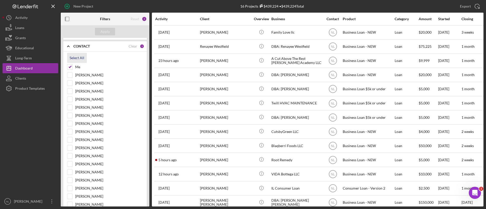
scroll to position [113, 0]
click at [69, 68] on input "Me" at bounding box center [69, 67] width 5 height 5
checkbox input "false"
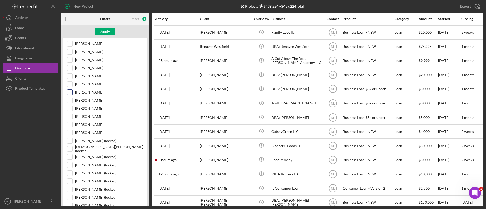
click at [69, 93] on input "[PERSON_NAME]" at bounding box center [69, 92] width 5 height 5
checkbox input "true"
click at [112, 29] on button "Apply" at bounding box center [105, 32] width 20 height 8
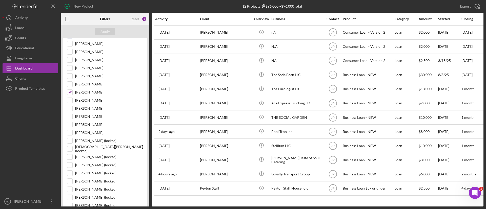
scroll to position [0, 0]
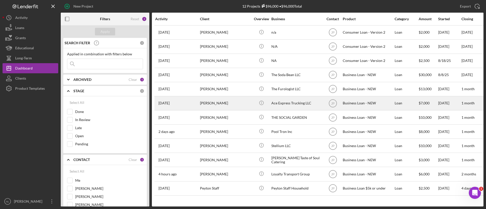
click at [204, 105] on div "[PERSON_NAME]" at bounding box center [225, 103] width 51 height 13
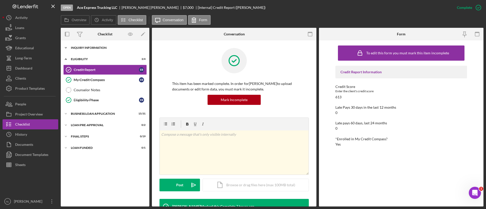
click at [111, 49] on div "INQUIRY INFORMATION" at bounding box center [107, 47] width 72 height 3
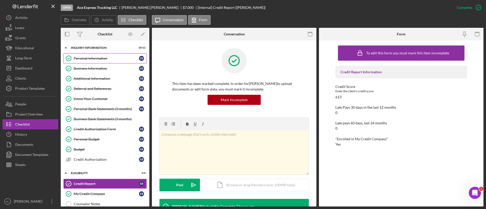
click at [97, 59] on div "Personal Information" at bounding box center [106, 58] width 65 height 4
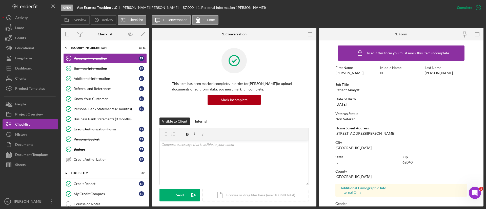
scroll to position [70, 0]
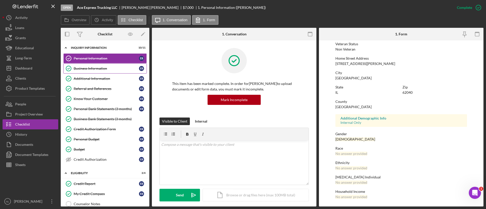
click at [101, 69] on div "Business Information" at bounding box center [106, 69] width 65 height 4
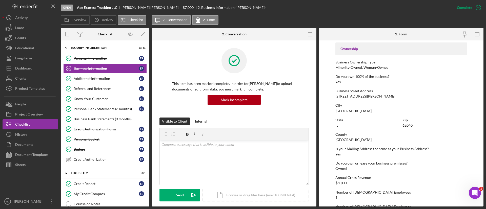
scroll to position [215, 0]
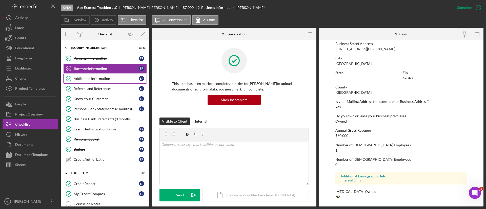
click at [95, 80] on div "Additional Information" at bounding box center [106, 79] width 65 height 4
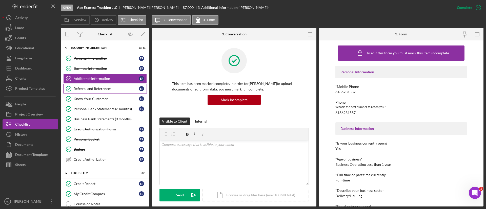
click at [89, 87] on div "Referral and References" at bounding box center [106, 89] width 65 height 4
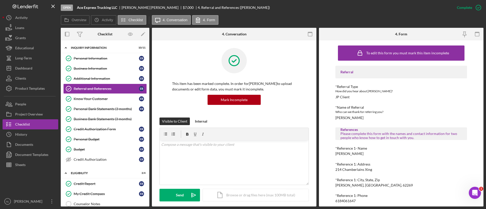
scroll to position [67, 0]
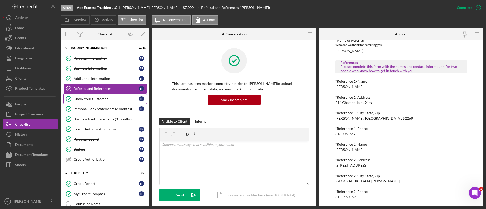
click at [85, 101] on div "Know Your Customer" at bounding box center [106, 99] width 65 height 4
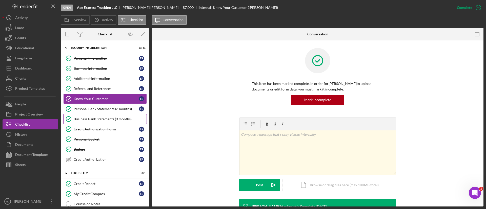
click at [107, 116] on link "Business Bank Statements (3 months) Business Bank Statements (3 months)" at bounding box center [105, 119] width 84 height 10
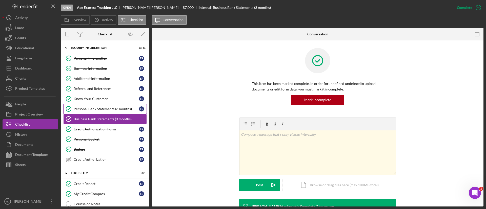
click at [99, 109] on div "Personal Bank Statements (3 months)" at bounding box center [106, 109] width 65 height 4
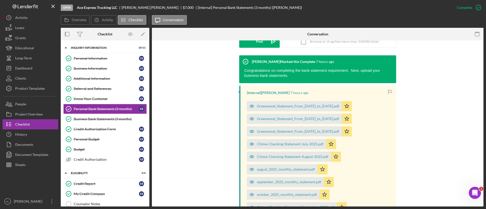
scroll to position [187, 0]
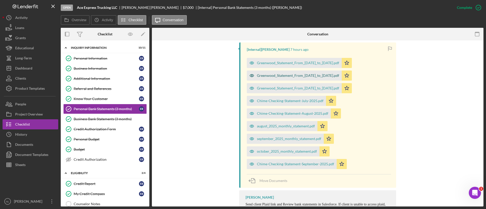
click at [297, 73] on div "Greenwood_Statement_From_[DATE]_to_[DATE].pdf" at bounding box center [294, 76] width 95 height 10
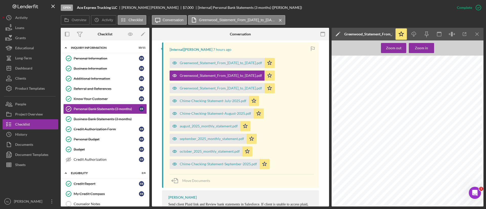
scroll to position [0, 0]
click at [478, 32] on icon "Icon/Menu Close" at bounding box center [477, 34] width 11 height 11
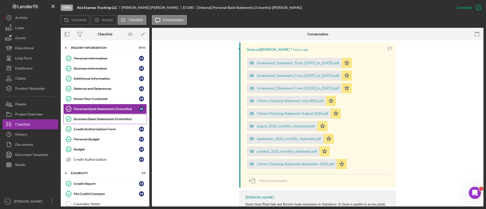
click at [88, 124] on link "Business Bank Statements (3 months) Business Bank Statements (3 months)" at bounding box center [105, 119] width 84 height 10
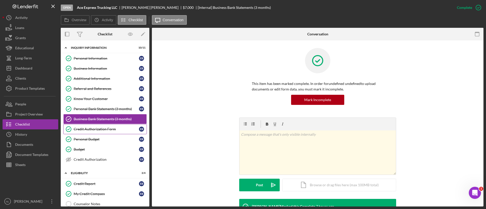
click at [87, 127] on div "Credit Authorization Form" at bounding box center [106, 129] width 65 height 4
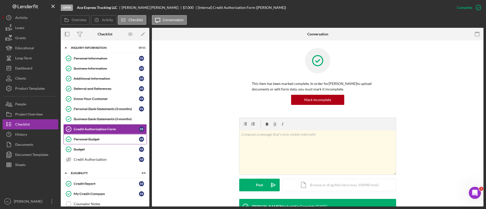
click at [98, 142] on link "Personal Budget Personal Budget E R" at bounding box center [105, 139] width 84 height 10
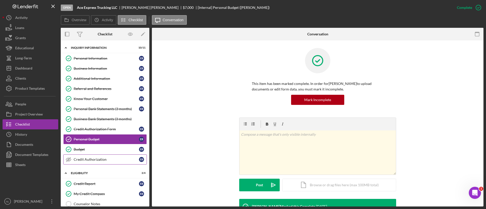
scroll to position [63, 0]
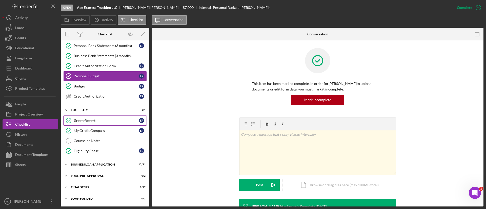
click at [101, 123] on link "Credit Report Credit Report E R" at bounding box center [105, 121] width 84 height 10
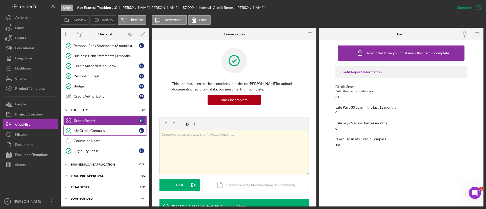
click at [121, 128] on link "My Credit Compass My Credit Compass E R" at bounding box center [105, 131] width 84 height 10
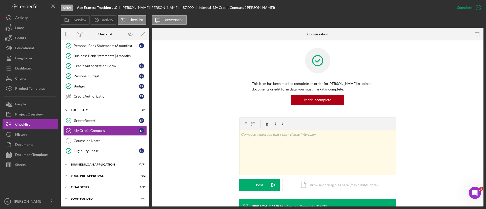
scroll to position [106, 0]
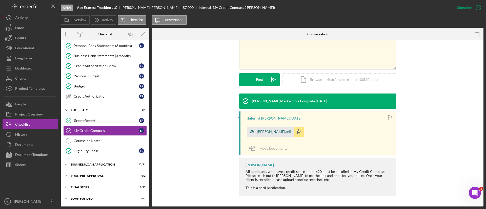
click at [272, 133] on div "[PERSON_NAME].pdf" at bounding box center [274, 132] width 34 height 4
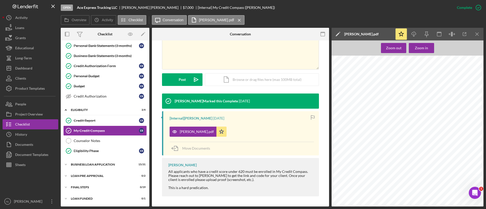
scroll to position [170, 0]
click at [478, 36] on icon "Icon/Menu Close" at bounding box center [477, 34] width 11 height 11
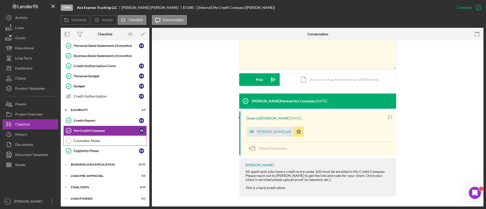
click at [116, 140] on div "Counselor Notes" at bounding box center [110, 141] width 73 height 4
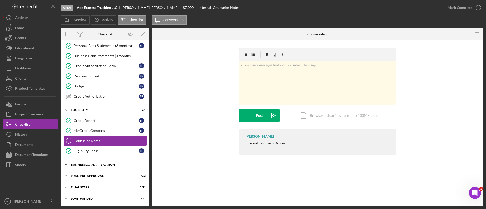
click at [111, 168] on div "Icon/Expander BUSINESS LOAN APPLICATION 15 / 31" at bounding box center [105, 165] width 89 height 10
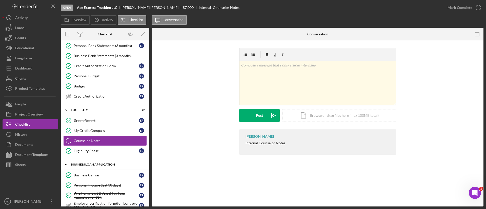
scroll to position [119, 0]
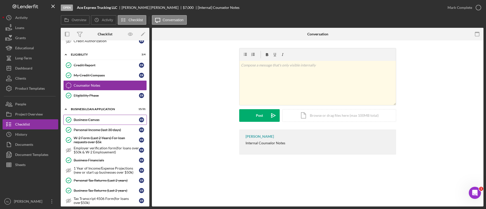
click at [92, 119] on div "Business Canvas" at bounding box center [106, 120] width 65 height 4
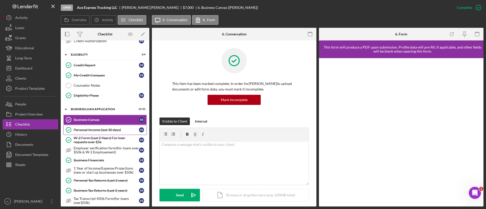
click at [92, 134] on link "Personal Income (last 30 days) Personal Income (last 30 days) E R" at bounding box center [105, 130] width 84 height 10
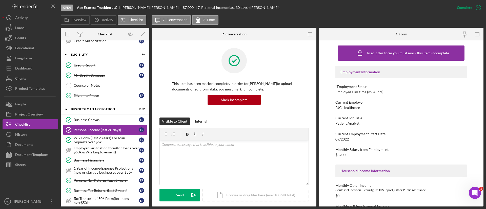
click at [92, 132] on link "Personal Income (last 30 days) Personal Income (last 30 days) E R" at bounding box center [105, 130] width 84 height 10
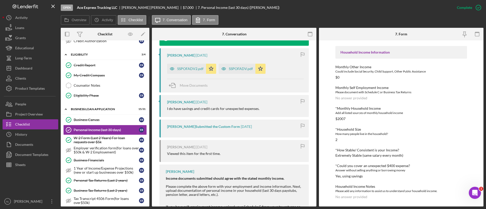
scroll to position [178, 0]
click at [185, 66] on div "SSPOFADV2.pdf" at bounding box center [186, 69] width 39 height 10
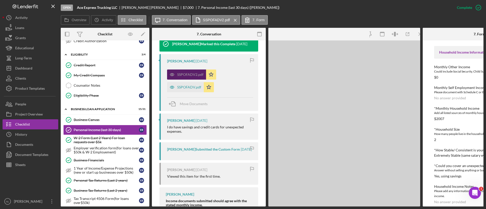
scroll to position [184, 0]
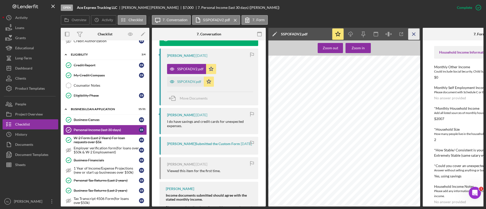
click at [415, 34] on icon "Icon/Menu Close" at bounding box center [413, 34] width 11 height 11
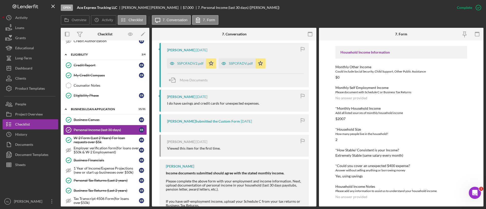
scroll to position [178, 0]
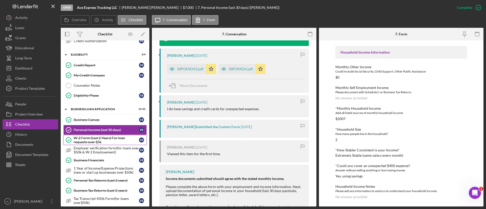
click at [113, 135] on link "W-2 Form (Last 2 Years) For loan requests over $5k W-2 Form (Last 2 Years) For …" at bounding box center [105, 140] width 84 height 10
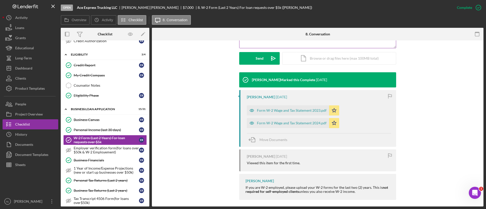
scroll to position [141, 0]
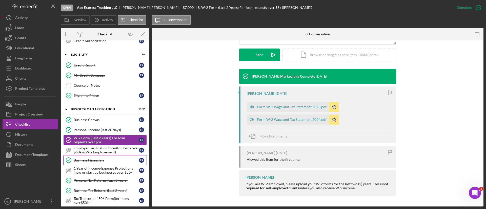
click at [101, 161] on div "Business Financials" at bounding box center [106, 160] width 65 height 4
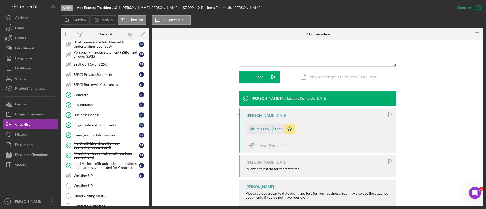
scroll to position [124, 0]
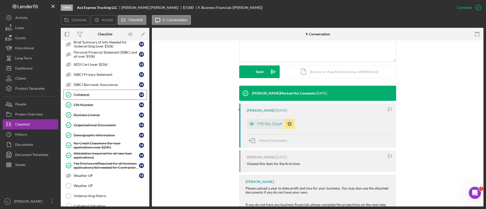
click at [103, 95] on div "Collateral" at bounding box center [106, 95] width 65 height 4
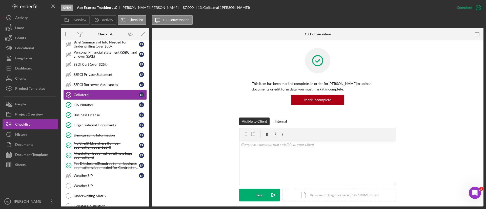
scroll to position [144, 0]
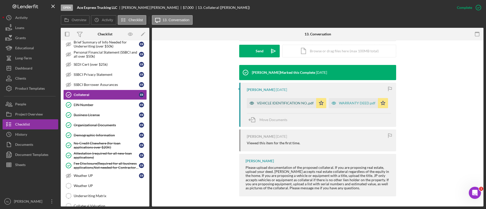
click at [285, 104] on div "VEHICLE IDENTIFICATION NO..pdf" at bounding box center [285, 103] width 57 height 4
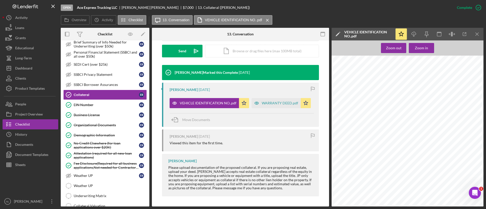
scroll to position [0, 186]
click at [415, 37] on icon "Icon/Download" at bounding box center [413, 34] width 11 height 11
click at [91, 101] on link "EIN Number EIN Number E R" at bounding box center [105, 105] width 84 height 10
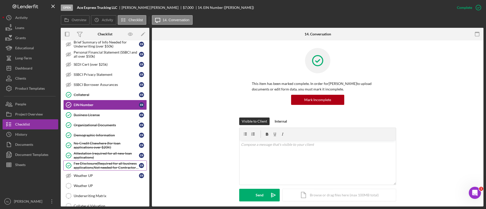
scroll to position [380, 0]
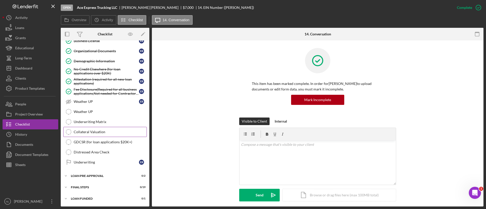
click at [89, 134] on div "Collateral Valuation" at bounding box center [110, 132] width 73 height 4
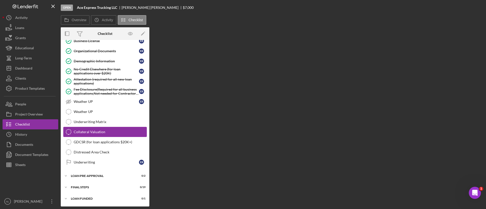
scroll to position [380, 0]
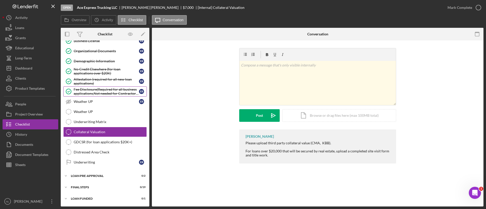
click at [103, 93] on div "Fee Disclosure(Required for all business applications,Not needed for Contractor…" at bounding box center [106, 92] width 65 height 8
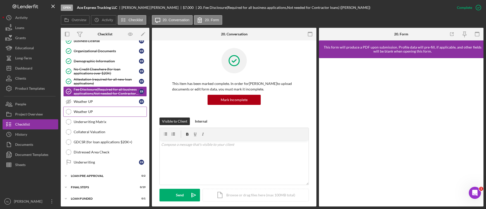
click at [93, 109] on link "Weather UP Weather UP" at bounding box center [105, 112] width 84 height 10
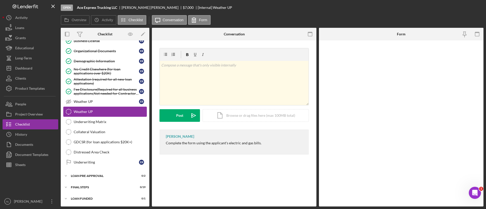
scroll to position [380, 0]
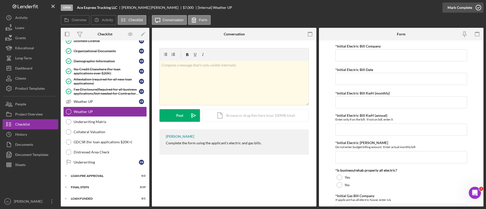
click at [461, 10] on div "Mark Complete" at bounding box center [460, 8] width 25 height 10
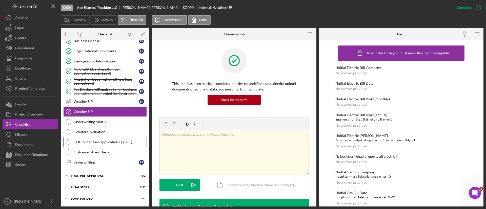
click at [97, 142] on div "GDCSR (for loan applications $20K+)" at bounding box center [110, 142] width 73 height 4
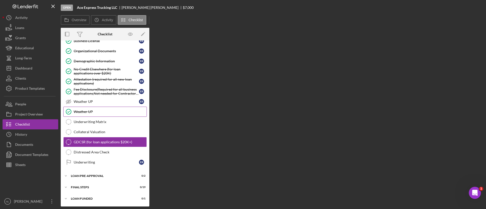
scroll to position [380, 0]
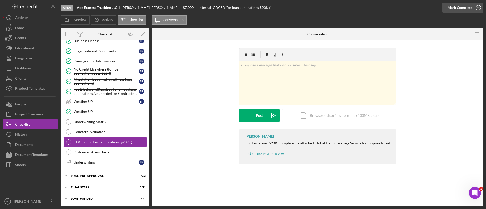
click at [456, 11] on div "Mark Complete" at bounding box center [460, 8] width 25 height 10
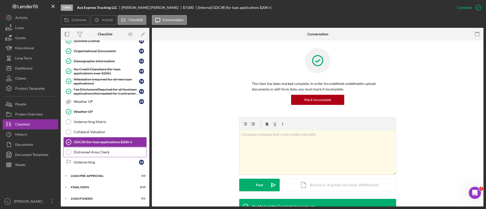
click at [83, 151] on div "Distressed Area Check" at bounding box center [110, 152] width 73 height 4
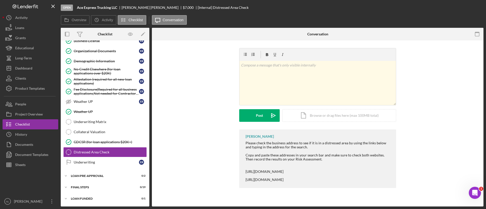
scroll to position [380, 0]
click at [459, 8] on div "Mark Complete" at bounding box center [460, 8] width 25 height 10
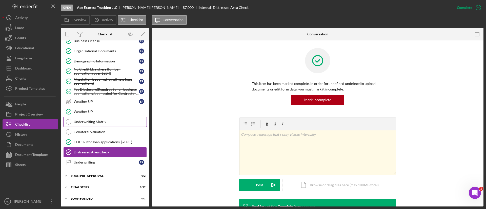
click at [117, 122] on div "Underwriting Matrix" at bounding box center [110, 122] width 73 height 4
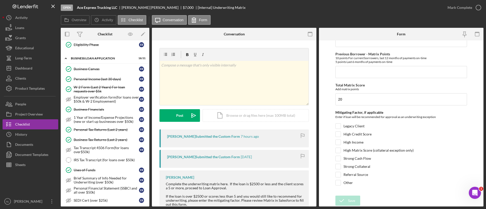
scroll to position [165, 0]
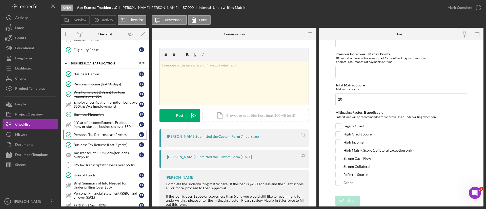
click at [113, 135] on div "Personal Tax Returns (Last 2 years)" at bounding box center [106, 135] width 65 height 4
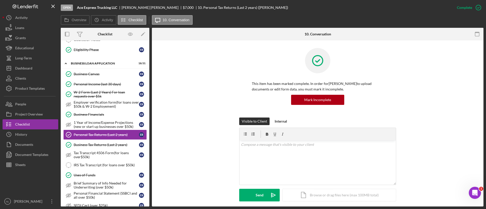
scroll to position [127, 0]
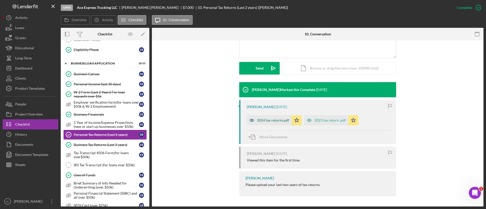
click at [273, 118] on div "2024 tax returns.pdf" at bounding box center [269, 120] width 45 height 10
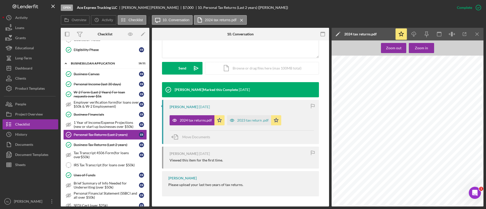
scroll to position [0, 0]
click at [479, 32] on icon "Icon/Menu Close" at bounding box center [477, 34] width 11 height 11
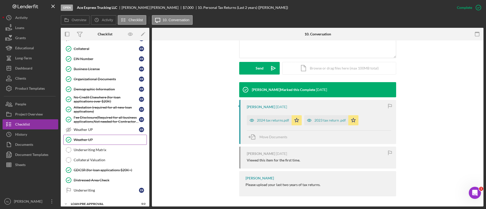
scroll to position [380, 0]
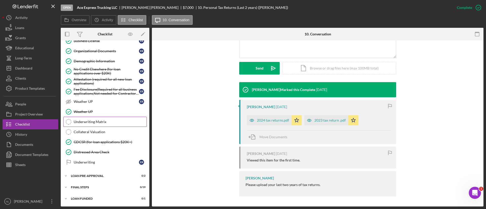
click at [98, 120] on div "Underwriting Matrix" at bounding box center [110, 122] width 73 height 4
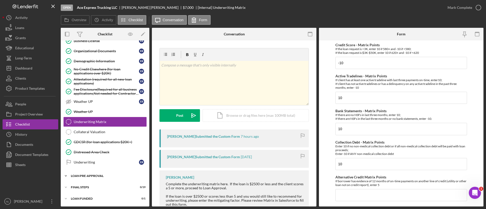
click at [104, 175] on div "LOAN PRE-APPROVAL" at bounding box center [107, 176] width 72 height 3
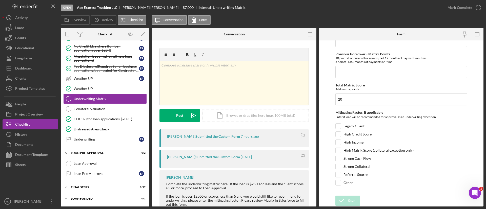
scroll to position [16, 0]
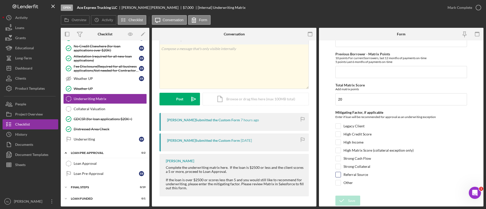
click at [337, 172] on div at bounding box center [338, 175] width 6 height 6
click at [339, 172] on div at bounding box center [338, 175] width 6 height 6
click at [338, 174] on input "Referral Source" at bounding box center [338, 174] width 5 height 5
checkbox input "true"
click at [349, 199] on div "Save" at bounding box center [351, 201] width 7 height 10
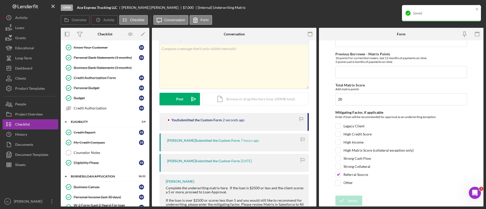
scroll to position [0, 0]
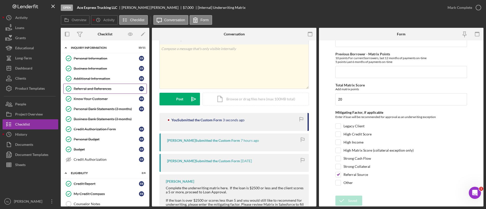
click at [109, 87] on div "Referral and References" at bounding box center [106, 89] width 65 height 4
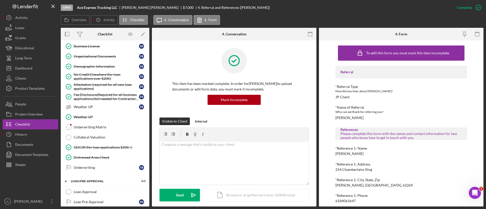
scroll to position [403, 0]
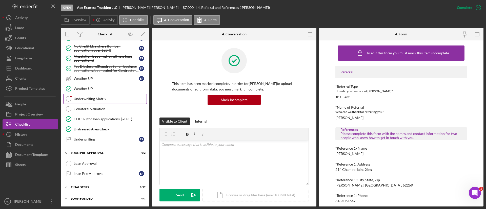
click at [99, 101] on link "Underwriting Matrix Underwriting Matrix" at bounding box center [105, 99] width 84 height 10
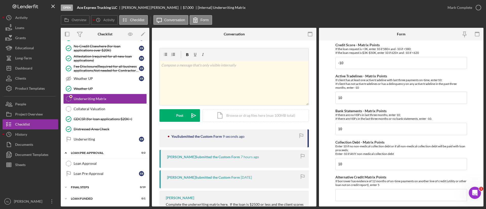
scroll to position [268, 0]
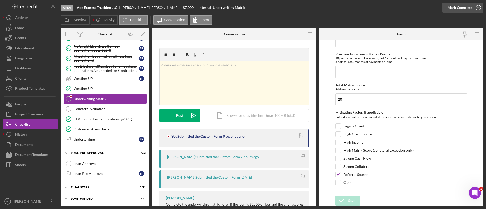
click at [456, 9] on div "Mark Complete" at bounding box center [460, 8] width 25 height 10
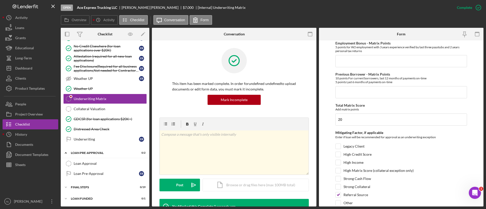
scroll to position [0, 0]
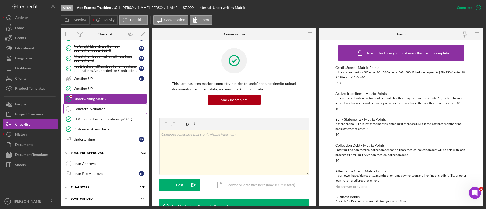
click at [78, 108] on div "Collateral Valuation" at bounding box center [110, 109] width 73 height 4
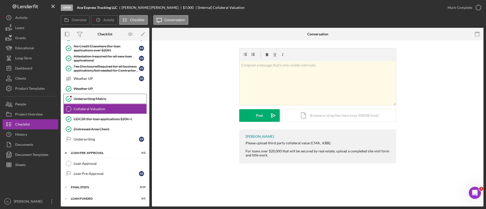
click at [79, 94] on link "Underwriting Matrix Underwriting Matrix" at bounding box center [105, 99] width 84 height 10
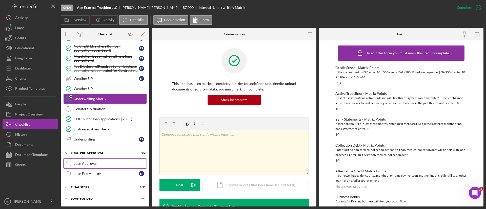
click at [88, 159] on link "Loan Approval Loan Approval" at bounding box center [105, 164] width 84 height 10
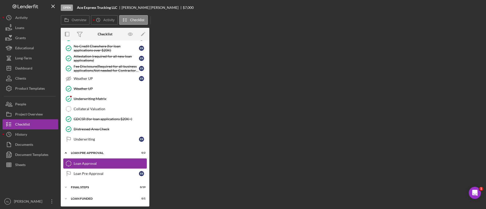
scroll to position [403, 0]
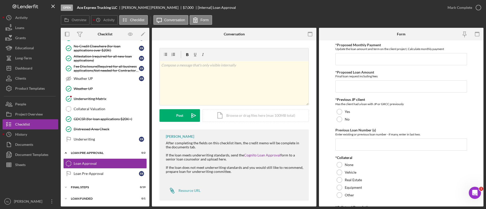
click at [81, 186] on div "FINAL STEPS" at bounding box center [107, 187] width 72 height 3
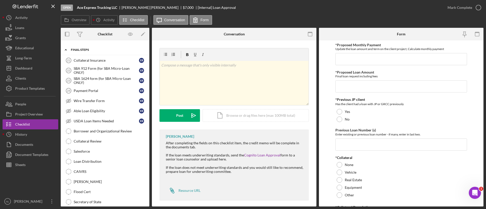
scroll to position [542, 0]
click at [88, 62] on link "Collateral Insurance 21 Collateral Insurance E R" at bounding box center [105, 59] width 84 height 10
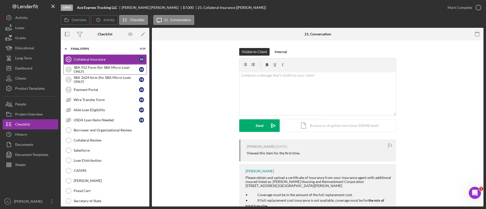
click at [88, 69] on div "SBA 912 Form (for SBA Micro-Loan ONLY)" at bounding box center [106, 70] width 65 height 8
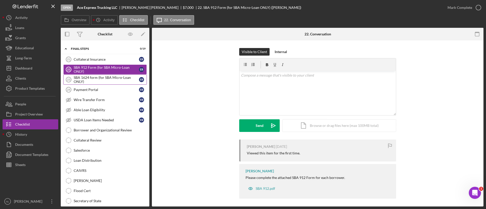
click at [98, 82] on div "SBA 1624 form (for SBA Micro-Loan ONLY)" at bounding box center [106, 80] width 65 height 8
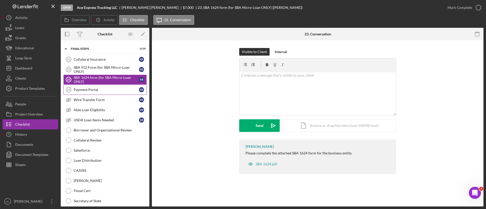
click at [112, 91] on div "Payment Portal" at bounding box center [106, 90] width 65 height 4
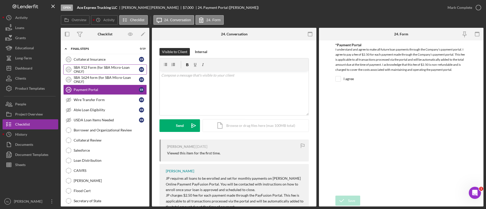
click at [105, 72] on div "SBA 912 Form (for SBA Micro-Loan ONLY)" at bounding box center [106, 70] width 65 height 8
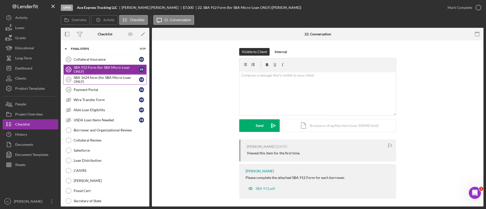
click at [104, 76] on div "SBA 1624 form (for SBA Micro-Loan ONLY)" at bounding box center [106, 80] width 65 height 8
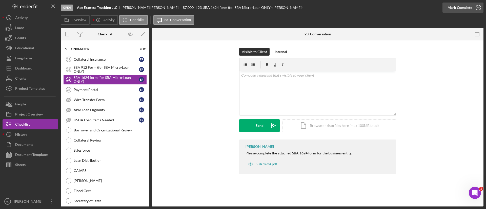
click at [455, 10] on div "Mark Complete" at bounding box center [460, 8] width 25 height 10
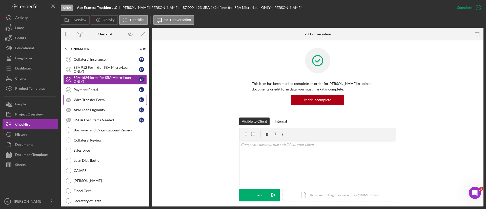
click at [103, 100] on div "Wire Transfer Form" at bounding box center [106, 100] width 65 height 4
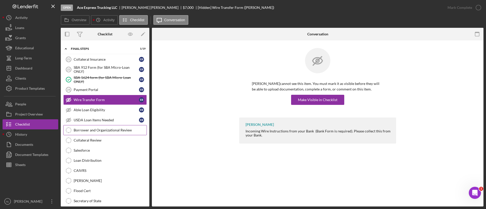
click at [114, 130] on div "Borrower and Organizational Review" at bounding box center [110, 130] width 73 height 4
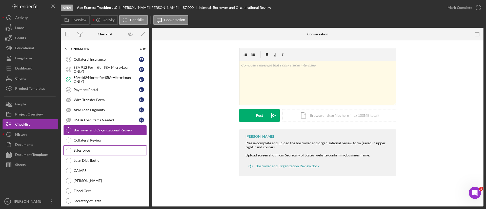
click at [104, 149] on div "Salesforce" at bounding box center [110, 151] width 73 height 4
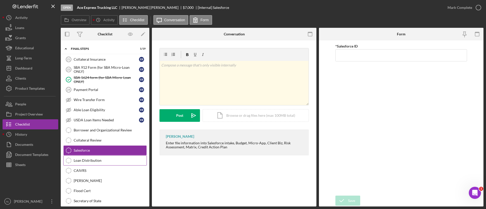
click at [101, 160] on div "Loan Distribution" at bounding box center [110, 161] width 73 height 4
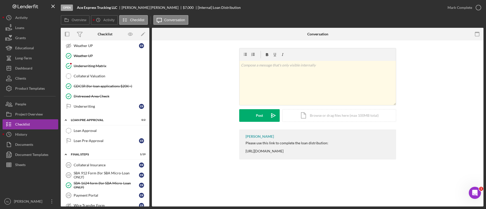
scroll to position [401, 0]
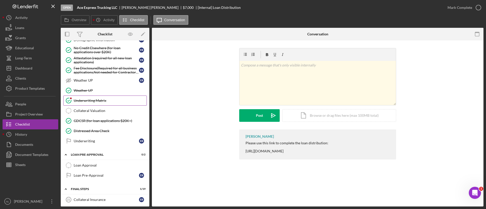
click at [99, 101] on div "Underwriting Matrix" at bounding box center [110, 101] width 73 height 4
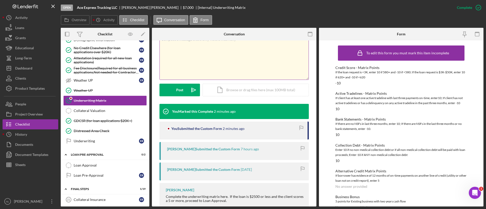
scroll to position [96, 0]
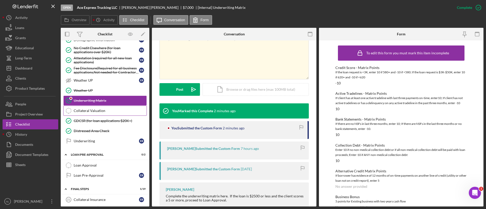
click at [105, 109] on div "Collateral Valuation" at bounding box center [110, 111] width 73 height 4
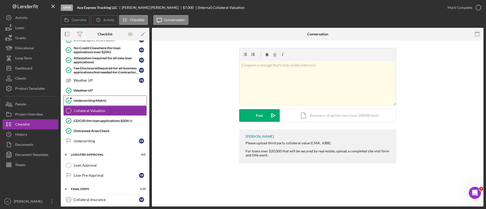
click at [103, 100] on div "Underwriting Matrix" at bounding box center [110, 101] width 73 height 4
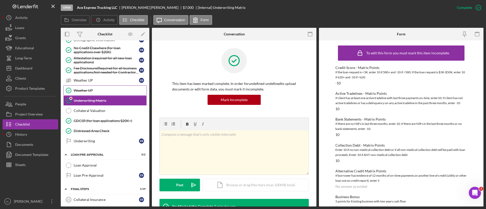
click at [99, 90] on div "Weather UP" at bounding box center [110, 91] width 73 height 4
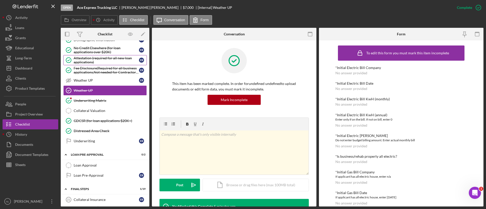
click at [87, 62] on div "Attestation (required for all new loan applications)" at bounding box center [106, 60] width 65 height 8
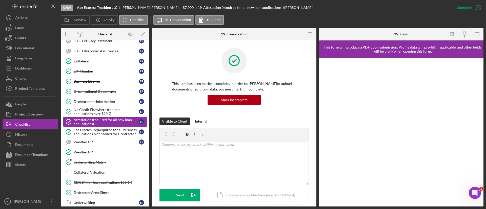
scroll to position [339, 0]
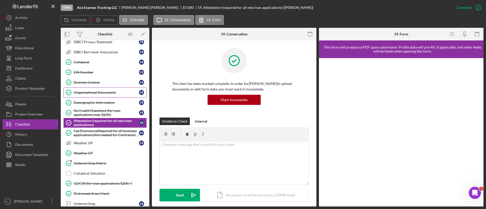
click at [95, 88] on link "Organizational Documents Organizational Documents E R" at bounding box center [105, 93] width 84 height 10
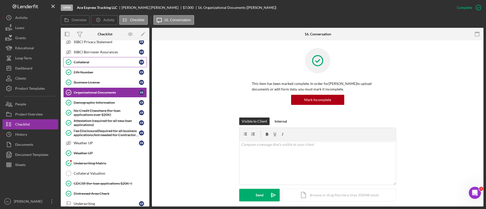
click at [81, 63] on div "Collateral" at bounding box center [106, 62] width 65 height 4
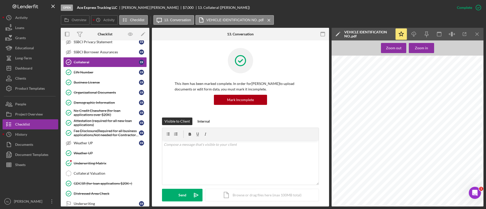
scroll to position [0, 175]
click at [479, 36] on icon "Icon/Menu Close" at bounding box center [477, 34] width 11 height 11
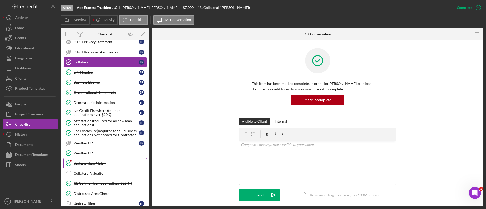
click at [85, 161] on link "Underwriting Matrix Underwriting Matrix" at bounding box center [105, 163] width 84 height 10
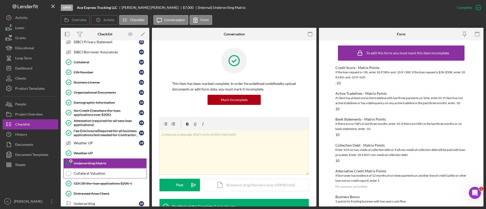
click at [104, 174] on div "Collateral Valuation" at bounding box center [110, 174] width 73 height 4
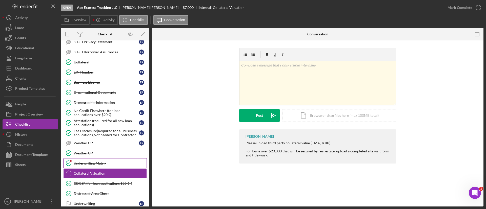
click at [96, 166] on link "Underwriting Matrix Underwriting Matrix" at bounding box center [105, 163] width 84 height 10
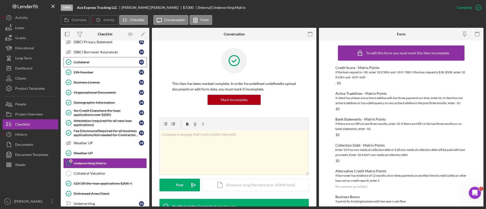
click at [85, 62] on div "Collateral" at bounding box center [106, 62] width 65 height 4
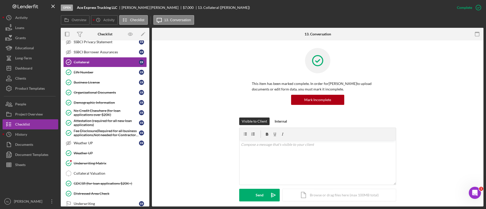
scroll to position [129, 0]
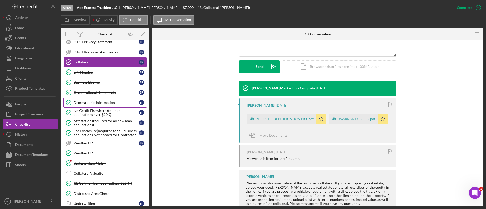
click at [104, 102] on div "Demographic Information" at bounding box center [106, 103] width 65 height 4
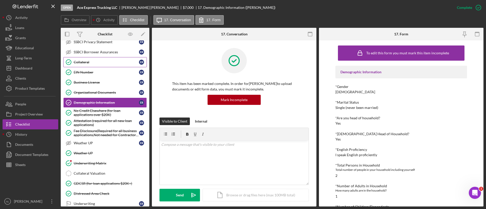
click at [79, 63] on div "Collateral" at bounding box center [106, 62] width 65 height 4
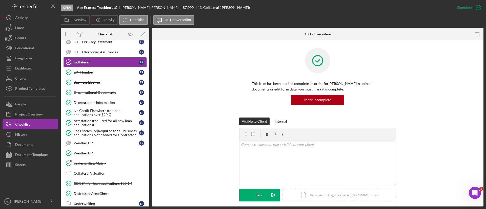
scroll to position [144, 0]
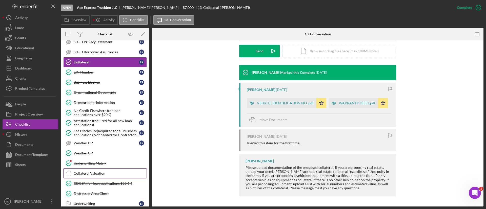
click at [100, 171] on link "Collateral Valuation Collateral Valuation" at bounding box center [105, 174] width 84 height 10
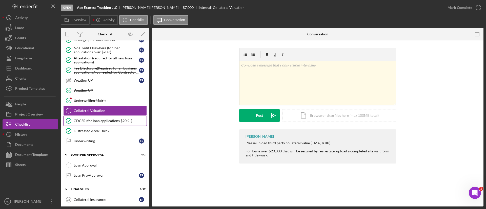
scroll to position [398, 0]
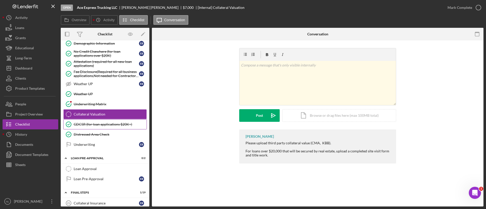
click at [94, 122] on link "GDCSR (for loan applications $20K+) GDCSR (for loan applications $20K+)" at bounding box center [105, 125] width 84 height 10
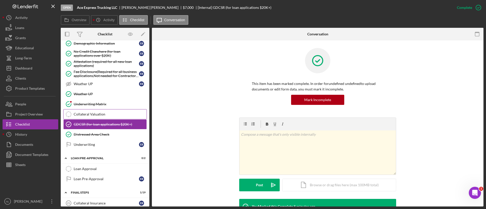
click at [94, 118] on link "Collateral Valuation Collateral Valuation" at bounding box center [105, 114] width 84 height 10
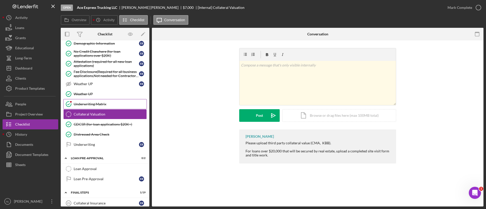
click at [93, 102] on div "Underwriting Matrix" at bounding box center [110, 104] width 73 height 4
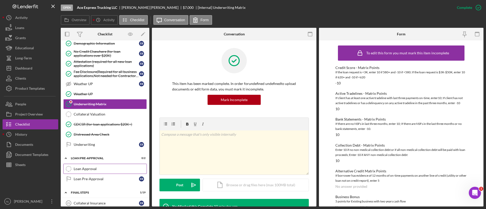
click at [117, 171] on div "Loan Approval" at bounding box center [110, 169] width 73 height 4
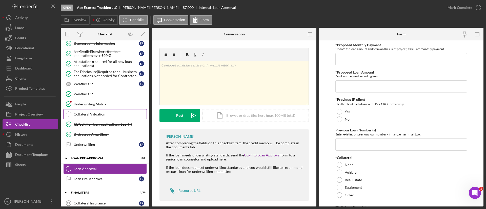
click at [101, 181] on div "Loan Pre-Approval" at bounding box center [106, 179] width 65 height 4
click at [89, 178] on div "Loan Pre-Approval" at bounding box center [106, 179] width 65 height 4
click at [100, 166] on link "Loan Approval Loan Approval" at bounding box center [105, 169] width 84 height 10
click at [91, 116] on div "Collateral Valuation" at bounding box center [110, 114] width 73 height 4
click at [107, 118] on link "Collateral Valuation Collateral Valuation" at bounding box center [105, 114] width 84 height 10
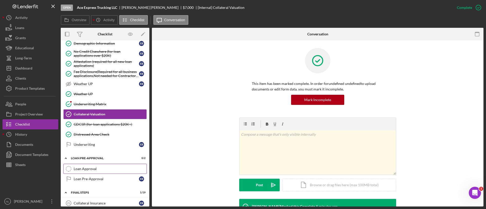
click at [92, 169] on div "Loan Approval" at bounding box center [110, 169] width 73 height 4
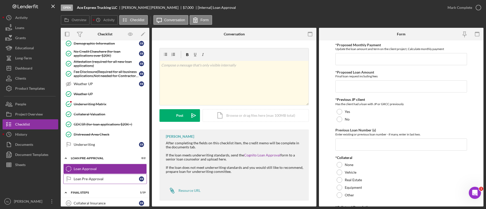
click at [95, 176] on link "Loan Pre-Approval Loan Pre-Approval E R" at bounding box center [105, 179] width 84 height 10
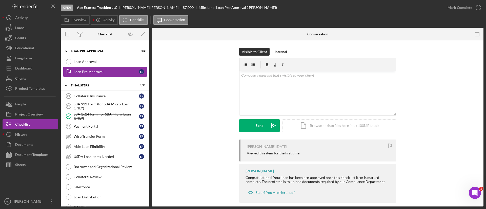
scroll to position [506, 0]
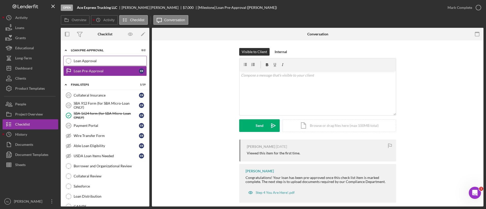
click at [82, 64] on link "Loan Approval Loan Approval" at bounding box center [105, 61] width 84 height 10
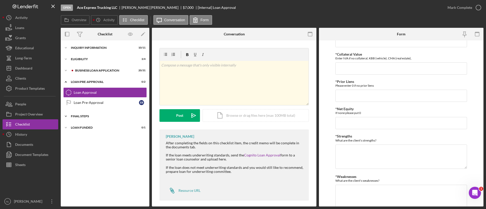
scroll to position [171, 0]
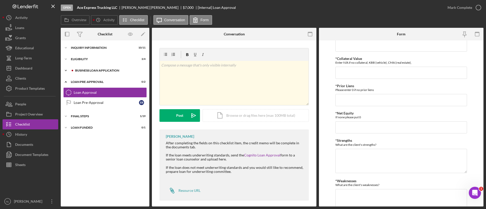
click at [94, 70] on div "BUSINESS LOAN APPLICATION" at bounding box center [109, 70] width 68 height 3
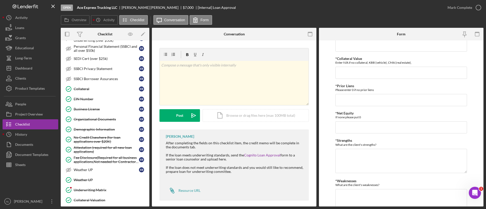
scroll to position [246, 0]
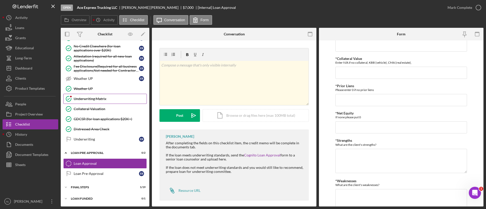
click at [106, 95] on link "Underwriting Matrix Underwriting Matrix" at bounding box center [105, 99] width 84 height 10
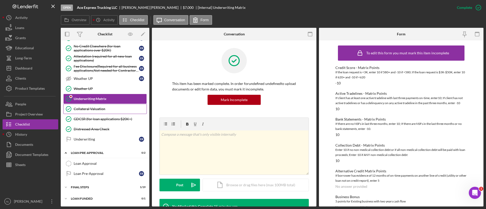
click at [106, 108] on div "Collateral Valuation" at bounding box center [110, 109] width 73 height 4
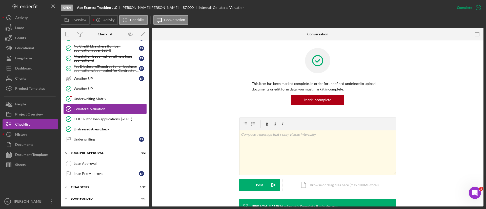
scroll to position [101, 0]
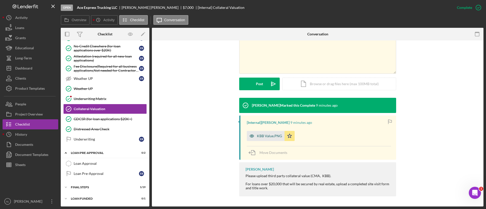
click at [269, 136] on div "KBB Value.PNG" at bounding box center [269, 136] width 25 height 4
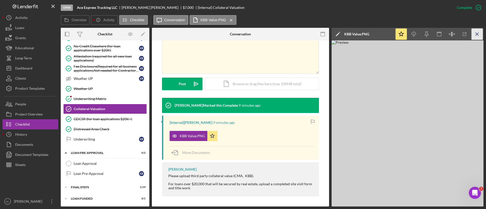
click at [475, 30] on icon "Icon/Menu Close" at bounding box center [477, 34] width 11 height 11
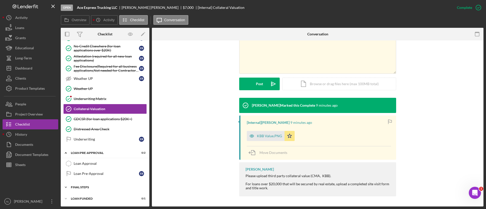
click at [93, 188] on div "FINAL STEPS" at bounding box center [107, 187] width 72 height 3
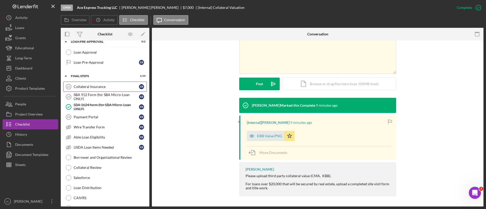
click at [102, 88] on div "Collateral Insurance" at bounding box center [106, 87] width 65 height 4
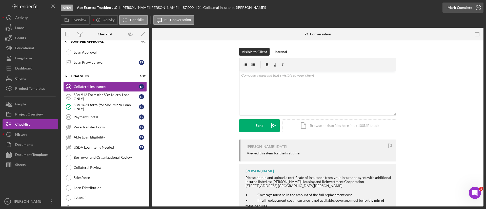
click at [457, 9] on div "Mark Complete" at bounding box center [460, 8] width 25 height 10
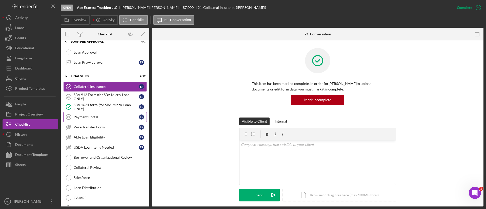
click at [99, 117] on div "Payment Portal" at bounding box center [106, 117] width 65 height 4
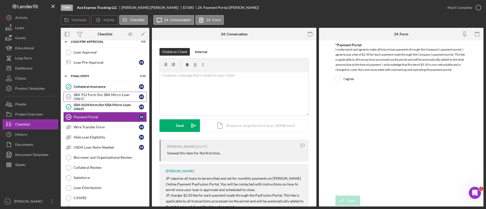
click at [99, 96] on div "SBA 912 Form (for SBA Micro-Loan ONLY)" at bounding box center [106, 97] width 65 height 8
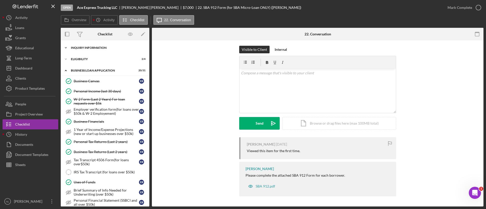
click at [105, 49] on div "INQUIRY INFORMATION" at bounding box center [107, 47] width 72 height 3
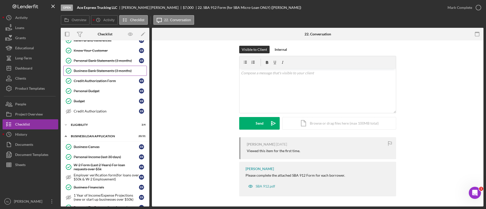
scroll to position [9, 0]
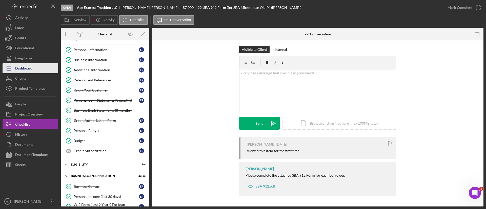
click at [43, 66] on button "Icon/Dashboard Dashboard" at bounding box center [31, 68] width 56 height 10
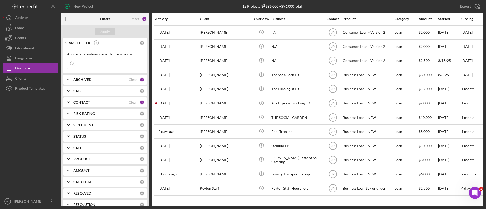
click at [95, 83] on div "ARCHIVED Clear 1" at bounding box center [108, 80] width 71 height 10
click at [79, 123] on b "STAGE" at bounding box center [78, 124] width 11 height 4
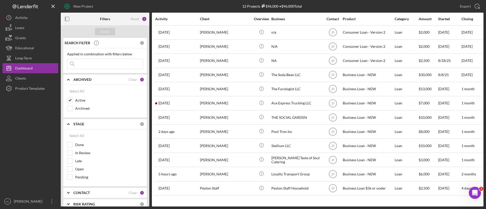
click at [79, 123] on b "STAGE" at bounding box center [78, 124] width 11 height 4
click at [78, 134] on b "CONTACT" at bounding box center [81, 136] width 16 height 4
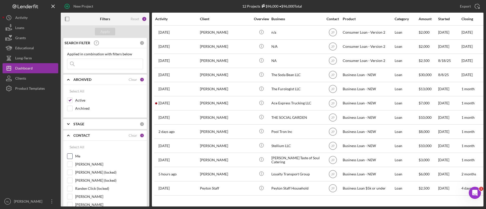
click at [70, 158] on input "Me" at bounding box center [69, 156] width 5 height 5
checkbox input "true"
click at [103, 31] on div "Apply" at bounding box center [105, 32] width 9 height 8
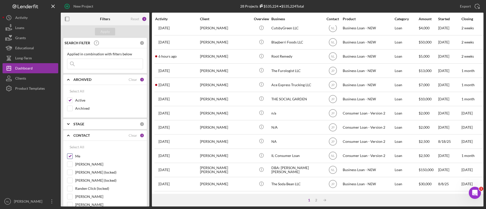
scroll to position [203, 0]
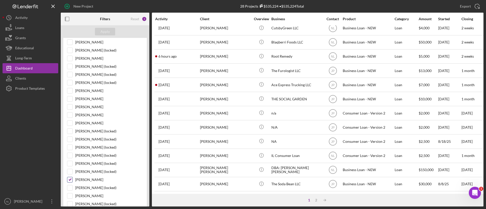
click at [70, 180] on input "[PERSON_NAME]" at bounding box center [69, 179] width 5 height 5
checkbox input "false"
click at [99, 32] on button "Apply" at bounding box center [105, 32] width 20 height 8
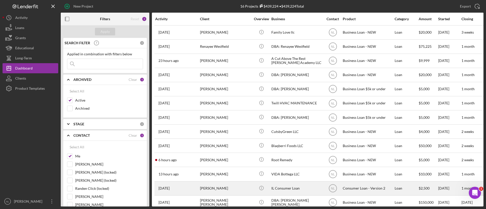
scroll to position [0, 0]
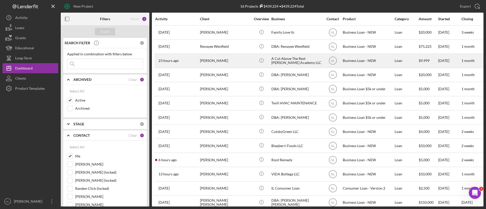
click at [215, 64] on div "[PERSON_NAME]" at bounding box center [225, 60] width 51 height 13
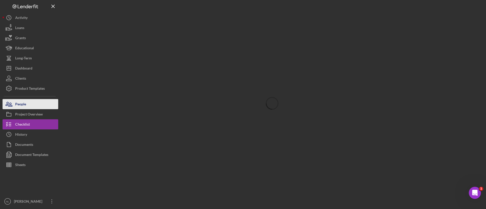
click at [35, 107] on button "People" at bounding box center [31, 104] width 56 height 10
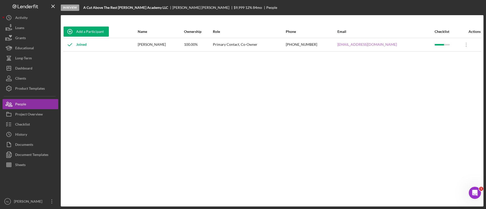
click at [383, 45] on link "losdabarber.eh@gmail.com" at bounding box center [367, 45] width 59 height 4
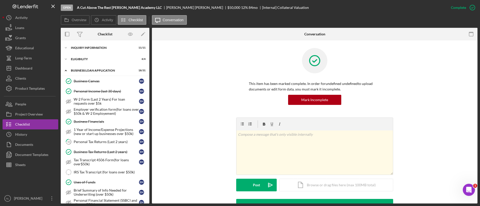
scroll to position [95, 0]
